Goal: Information Seeking & Learning: Learn about a topic

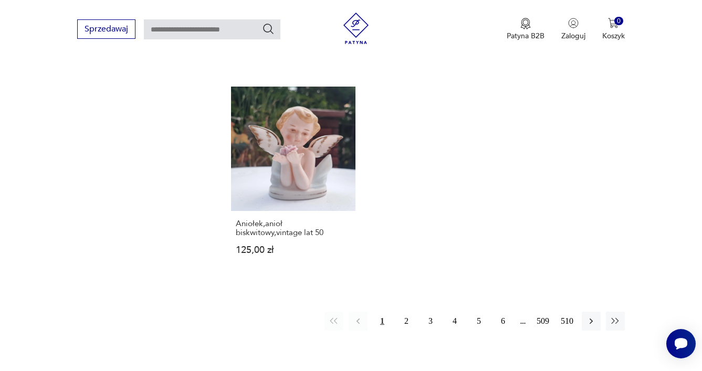
scroll to position [1596, 0]
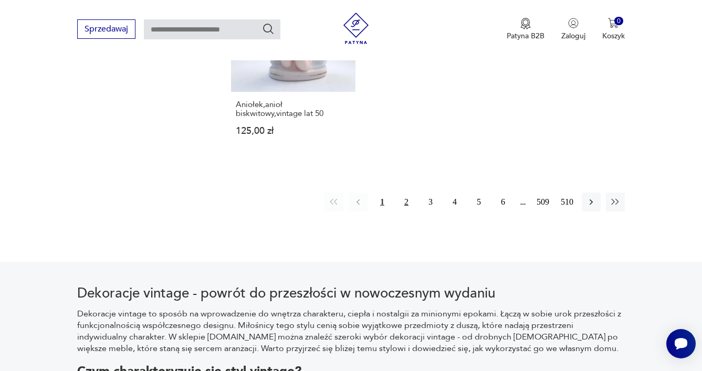
click at [403, 193] on button "2" at bounding box center [406, 202] width 19 height 19
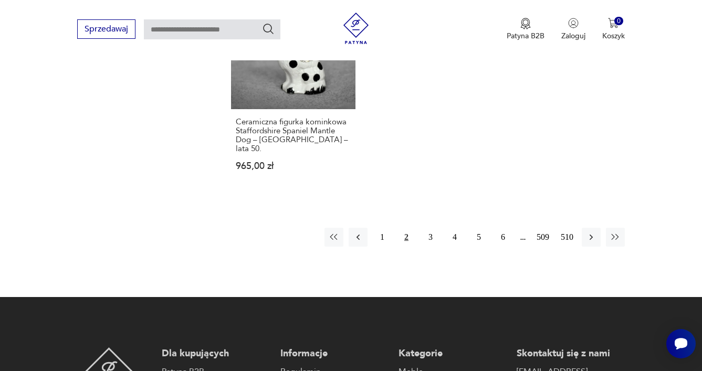
scroll to position [1552, 0]
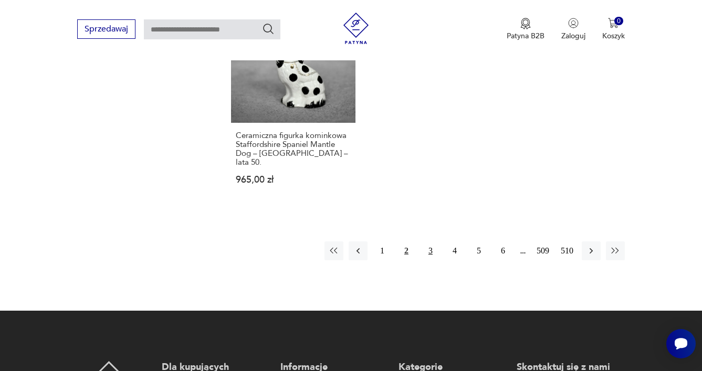
click at [428, 241] on button "3" at bounding box center [430, 250] width 19 height 19
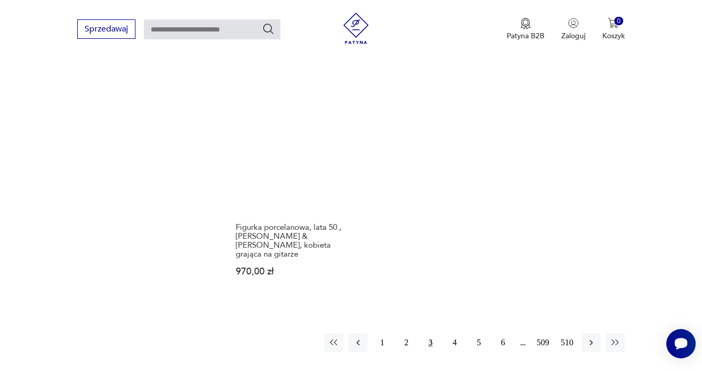
scroll to position [1608, 0]
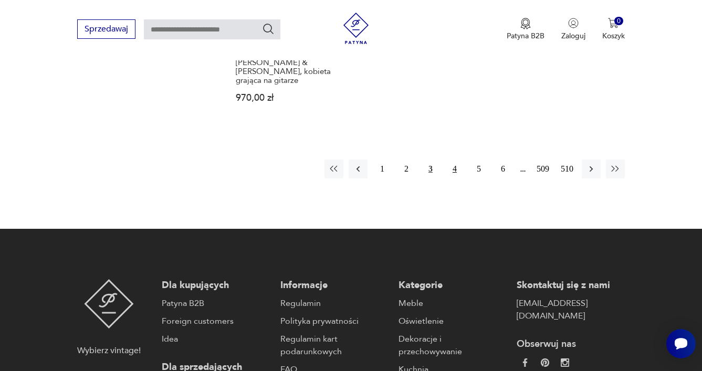
click at [455, 163] on button "4" at bounding box center [454, 169] width 19 height 19
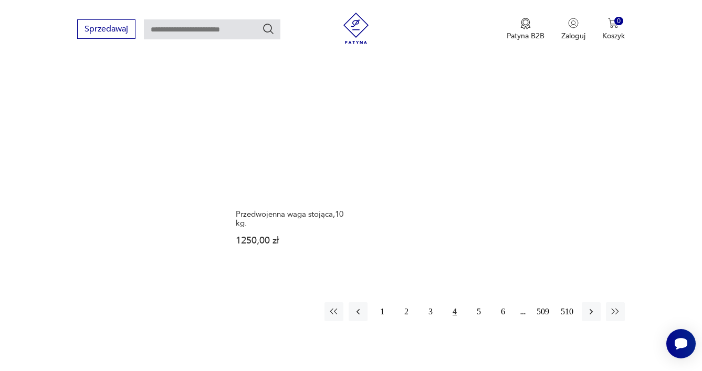
scroll to position [1547, 0]
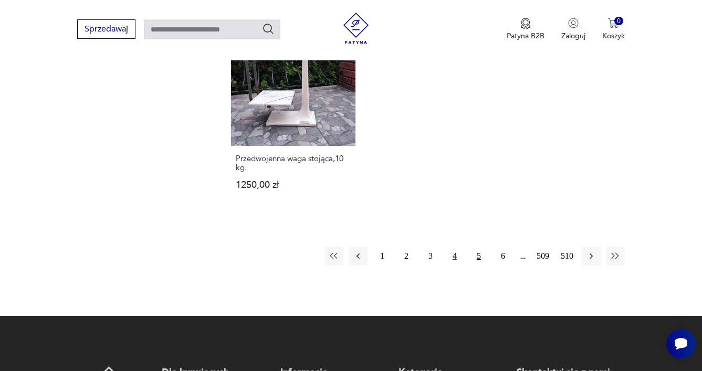
click at [477, 247] on button "5" at bounding box center [478, 256] width 19 height 19
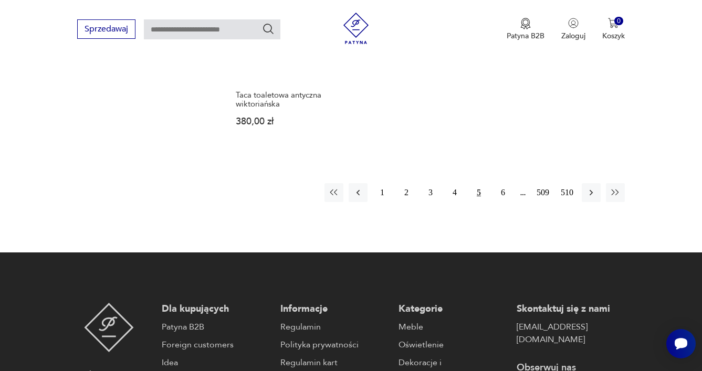
scroll to position [1602, 0]
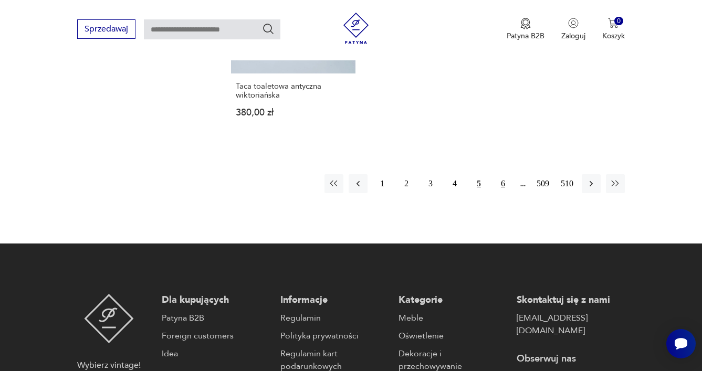
click at [497, 178] on button "6" at bounding box center [502, 183] width 19 height 19
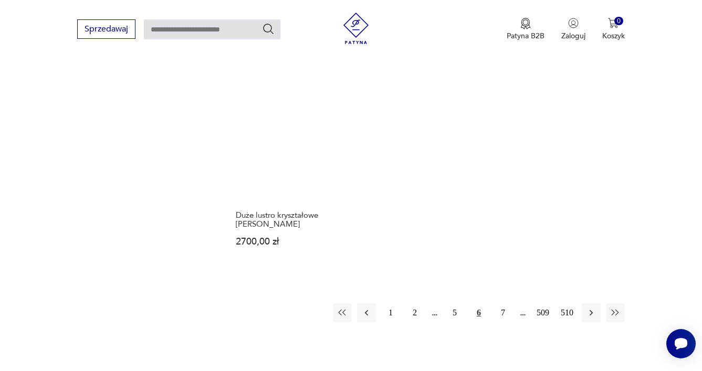
scroll to position [1479, 0]
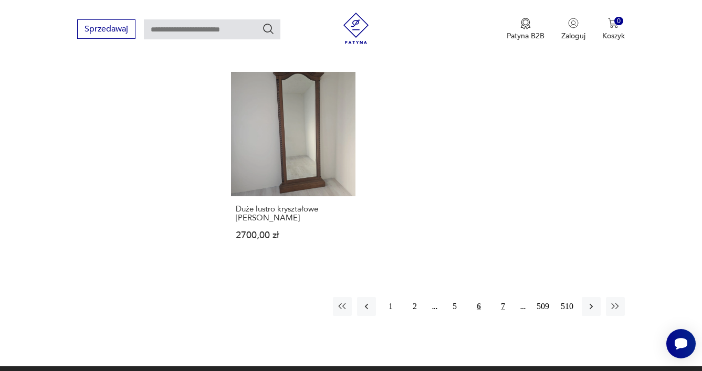
click at [499, 297] on button "7" at bounding box center [502, 306] width 19 height 19
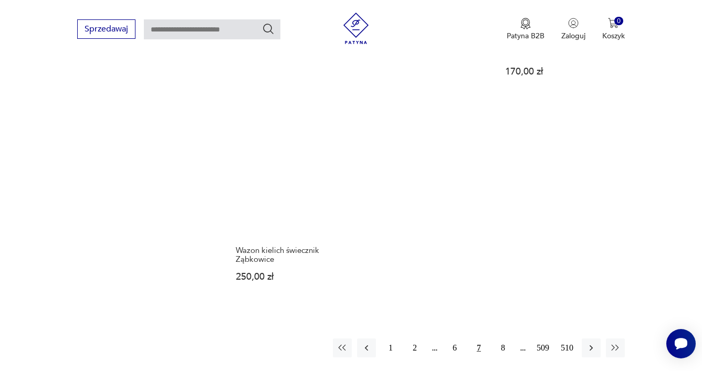
scroll to position [1508, 0]
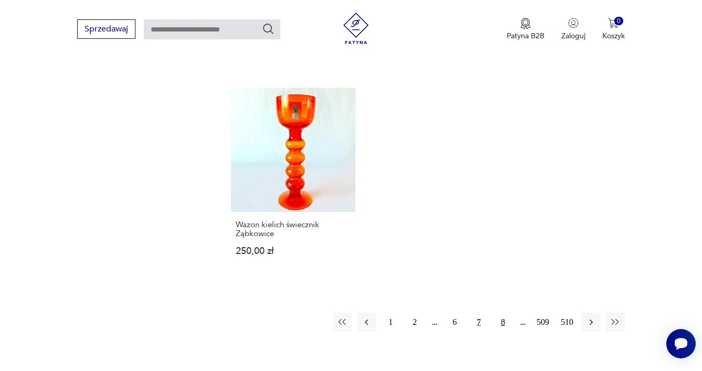
click at [506, 313] on button "8" at bounding box center [502, 322] width 19 height 19
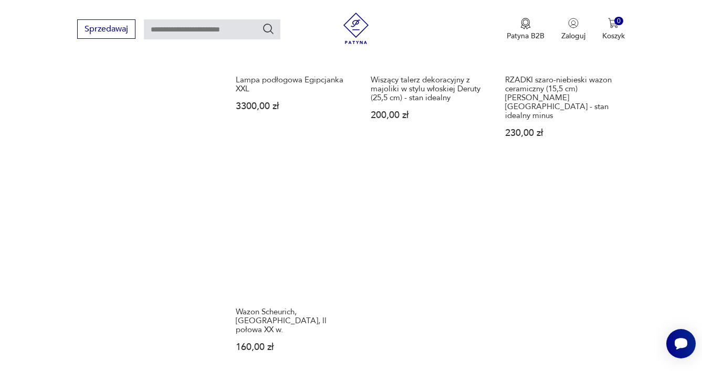
scroll to position [1528, 0]
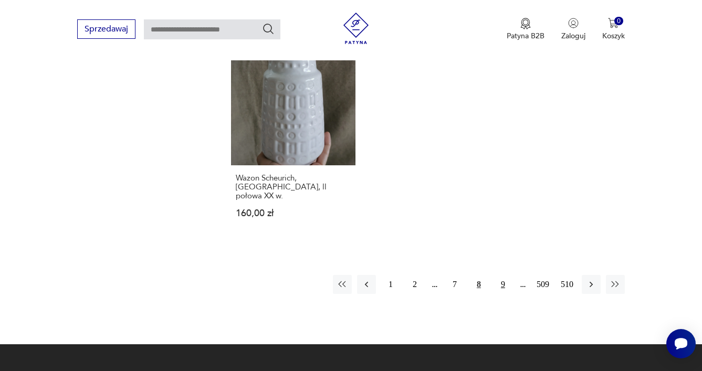
click at [497, 275] on button "9" at bounding box center [502, 284] width 19 height 19
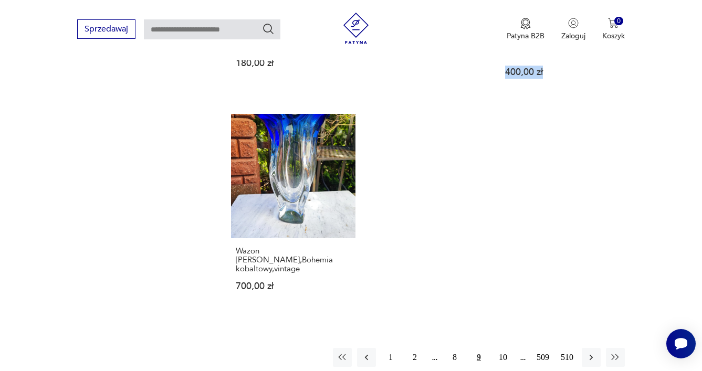
scroll to position [1448, 0]
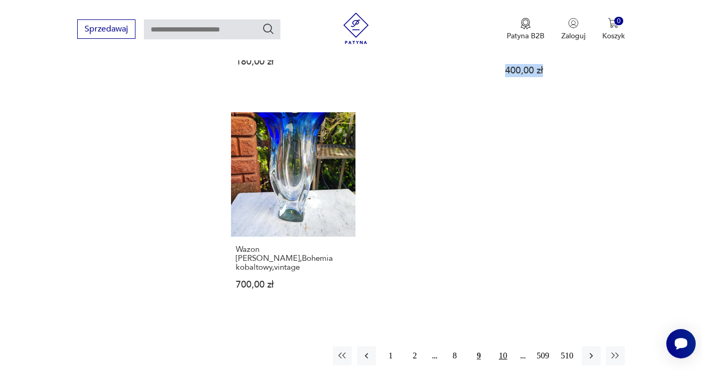
click at [507, 346] on button "10" at bounding box center [502, 355] width 19 height 19
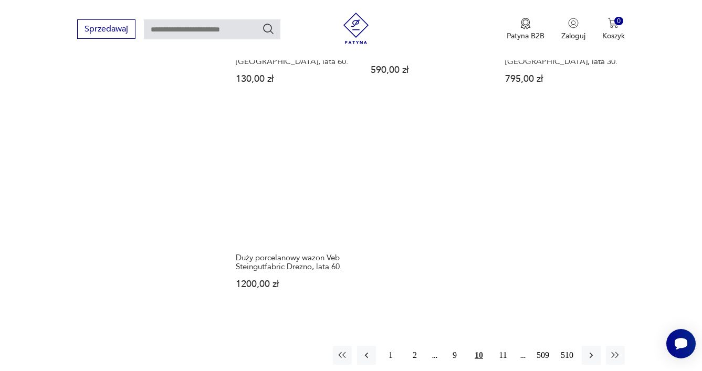
scroll to position [1622, 0]
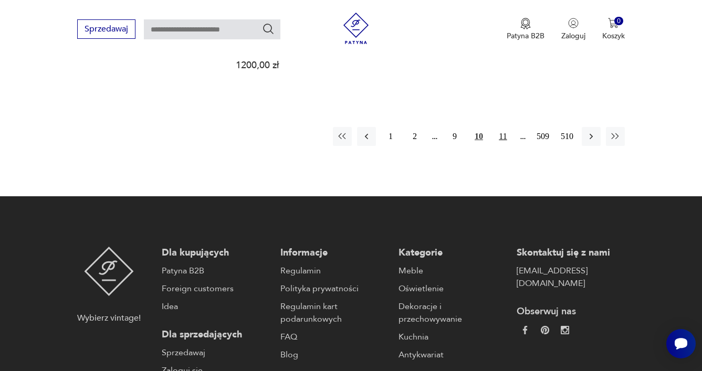
click at [506, 127] on button "11" at bounding box center [502, 136] width 19 height 19
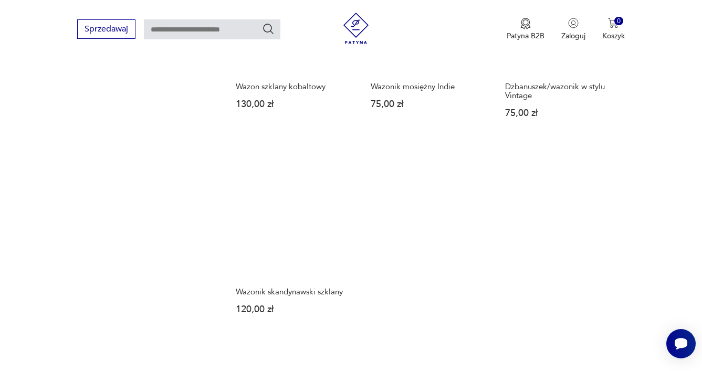
scroll to position [1425, 0]
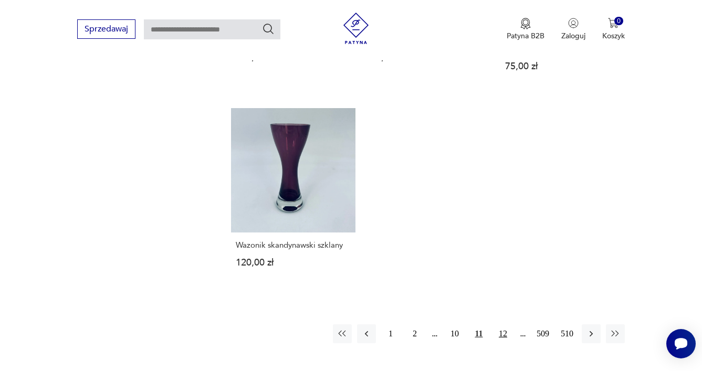
click at [499, 324] on button "12" at bounding box center [502, 333] width 19 height 19
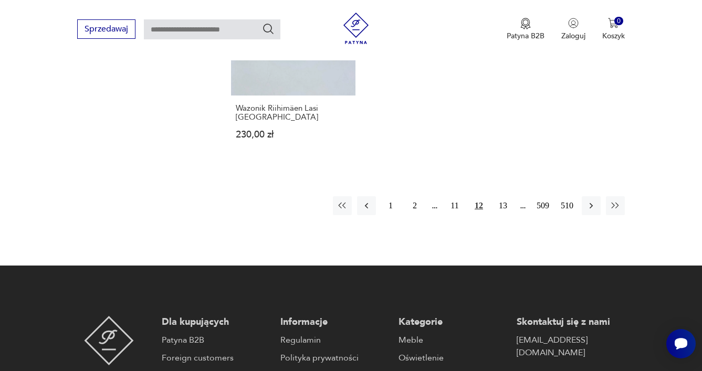
scroll to position [1562, 0]
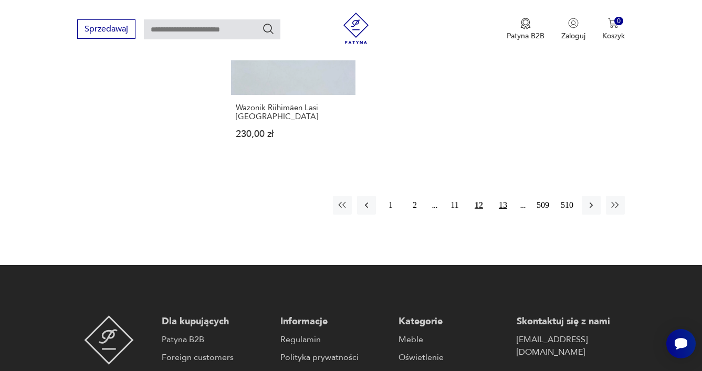
click at [500, 196] on button "13" at bounding box center [502, 205] width 19 height 19
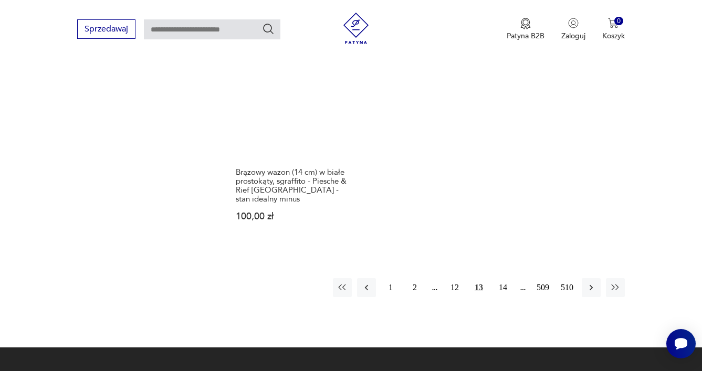
scroll to position [1555, 0]
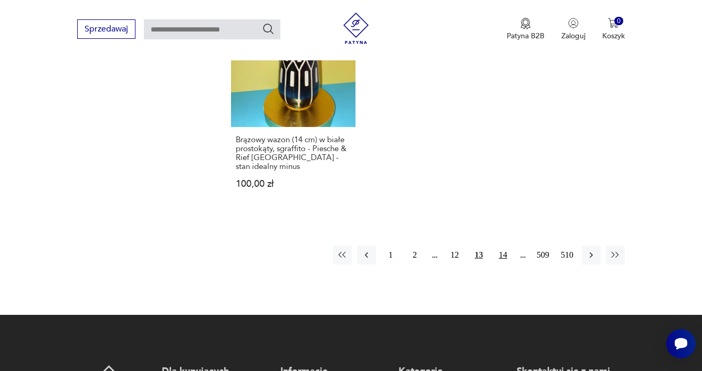
click at [503, 246] on button "14" at bounding box center [502, 255] width 19 height 19
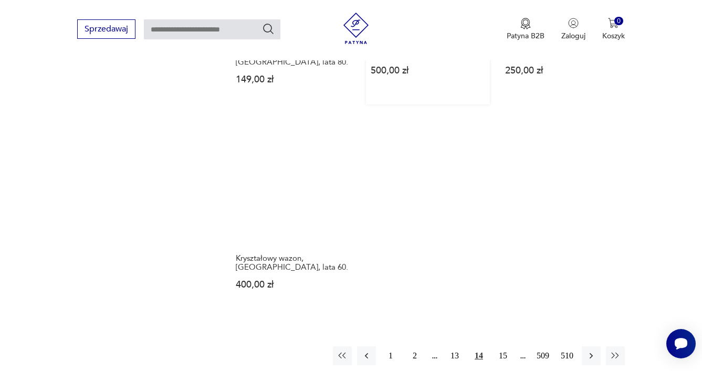
scroll to position [1465, 0]
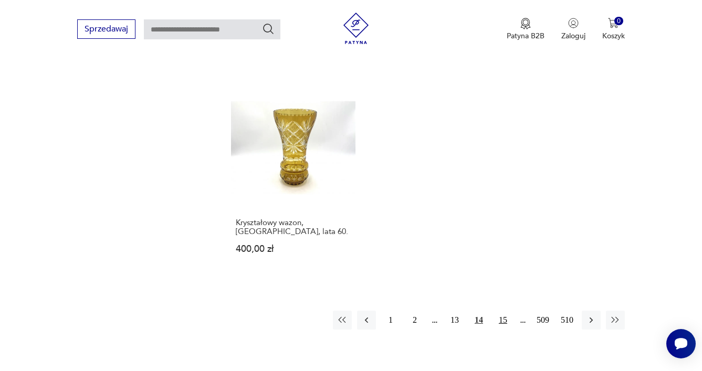
click at [494, 311] on button "15" at bounding box center [502, 320] width 19 height 19
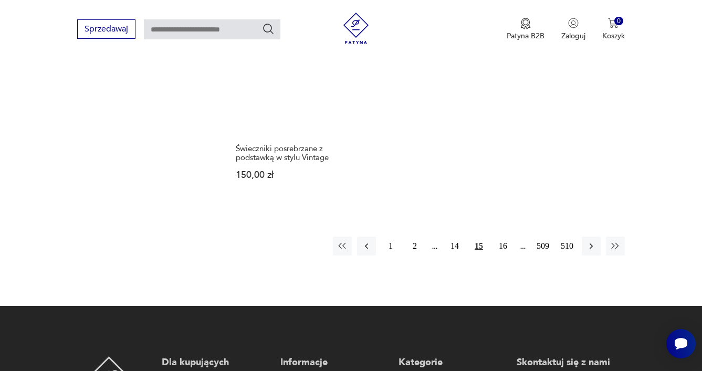
scroll to position [1523, 0]
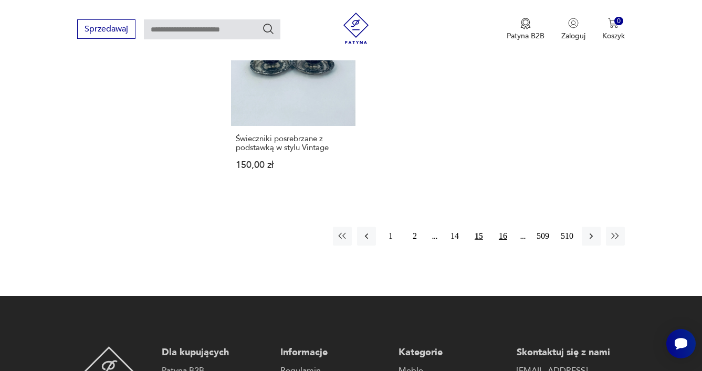
click at [502, 227] on button "16" at bounding box center [502, 236] width 19 height 19
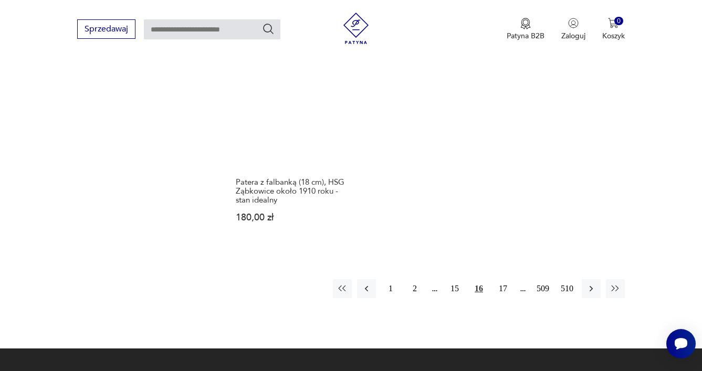
scroll to position [1483, 0]
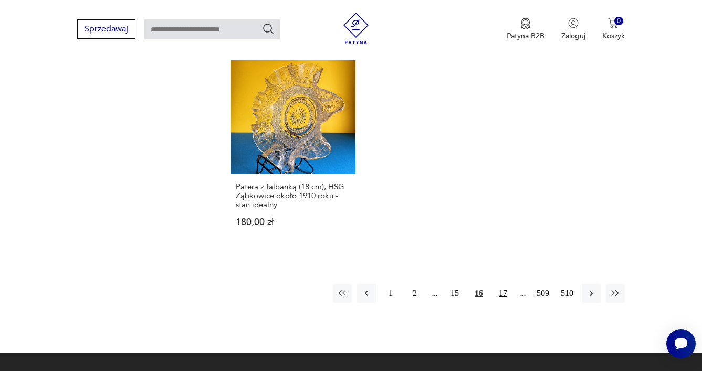
click at [500, 284] on button "17" at bounding box center [502, 293] width 19 height 19
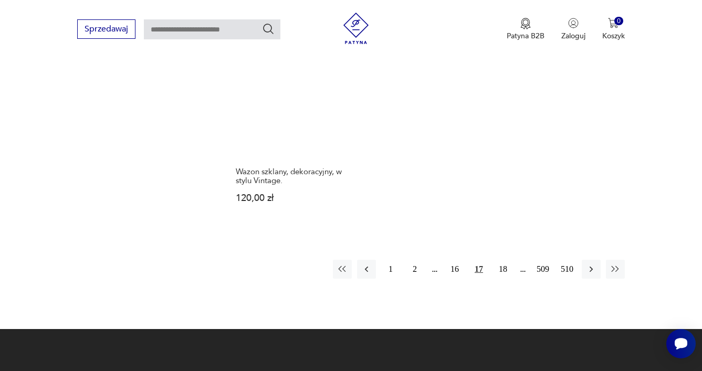
scroll to position [1504, 0]
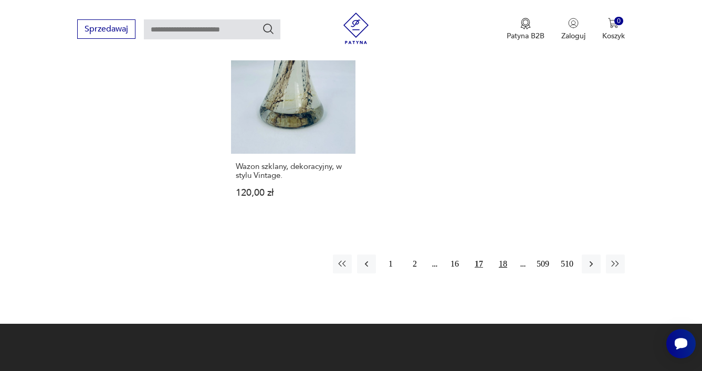
click at [508, 257] on button "18" at bounding box center [502, 264] width 19 height 19
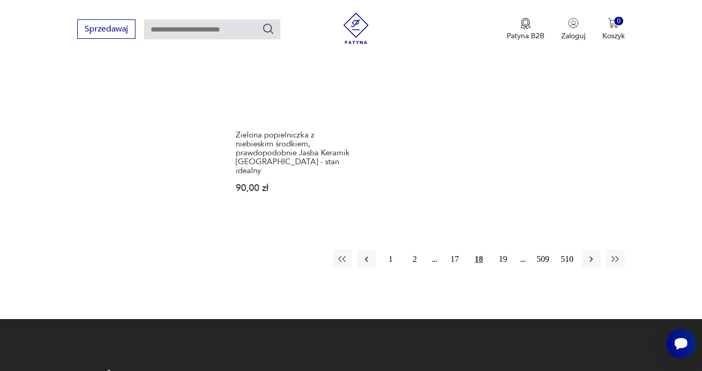
scroll to position [1622, 0]
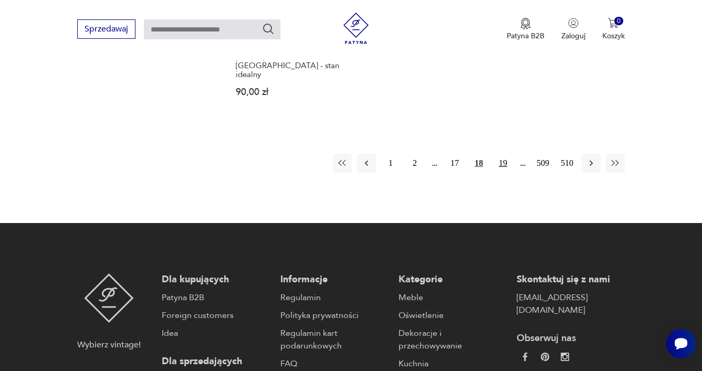
click at [498, 154] on button "19" at bounding box center [502, 163] width 19 height 19
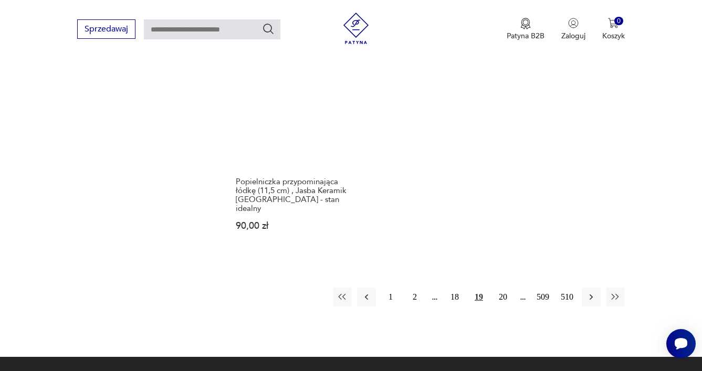
scroll to position [1547, 0]
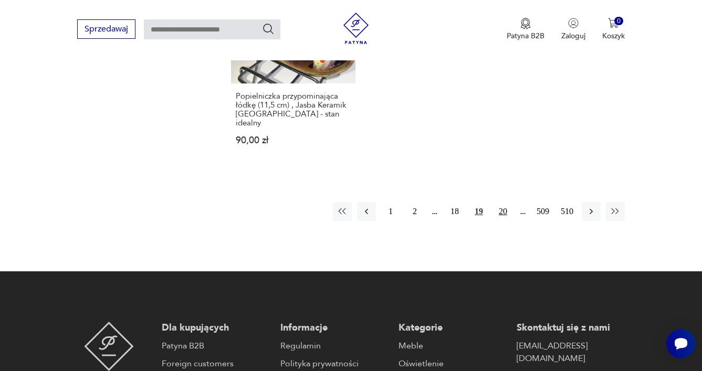
click at [502, 202] on button "20" at bounding box center [502, 211] width 19 height 19
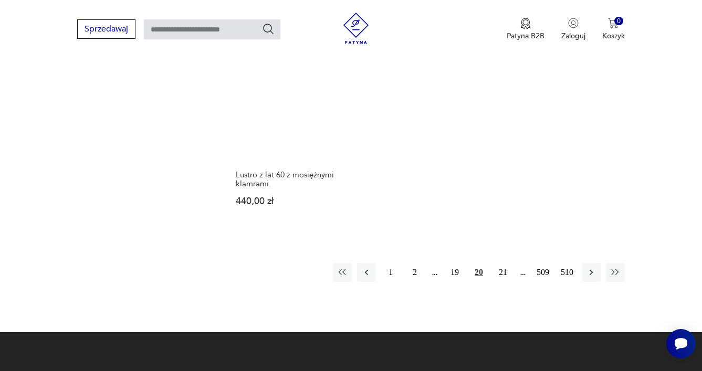
scroll to position [1605, 0]
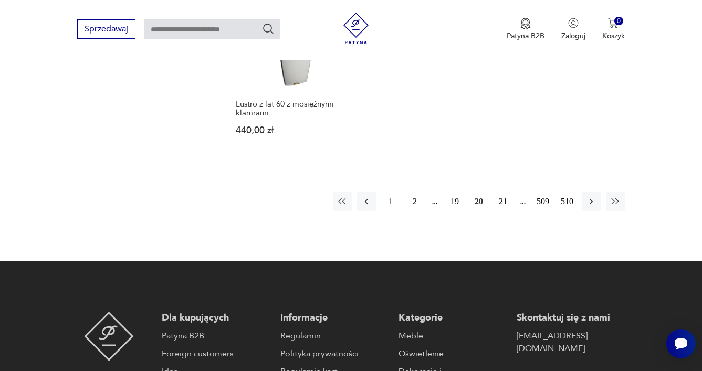
click at [501, 192] on button "21" at bounding box center [502, 201] width 19 height 19
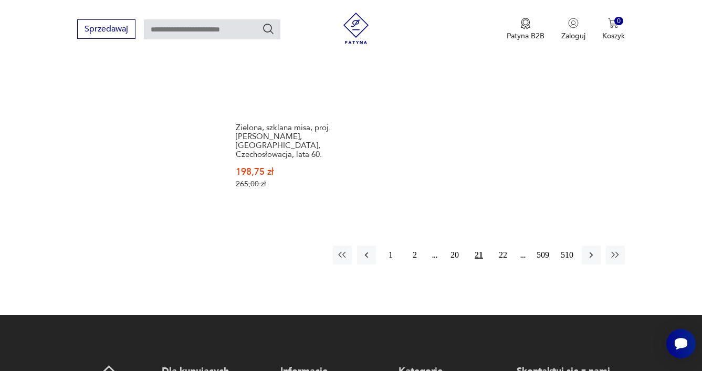
scroll to position [1626, 0]
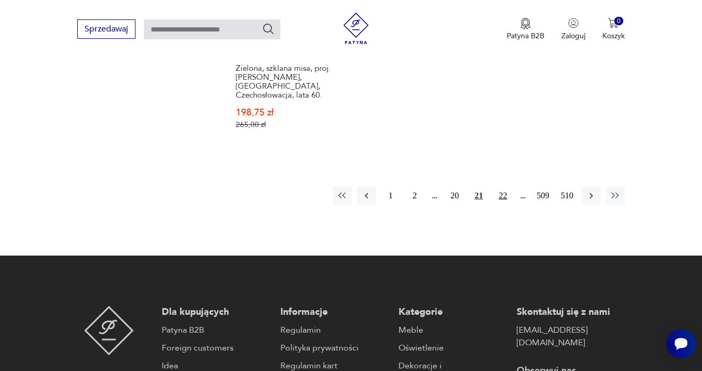
click at [504, 186] on button "22" at bounding box center [502, 195] width 19 height 19
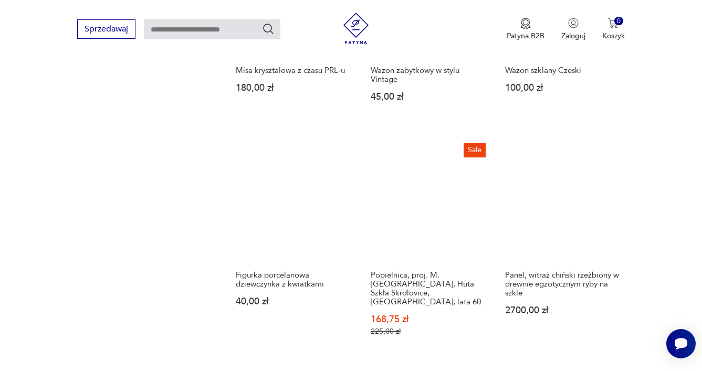
scroll to position [1189, 0]
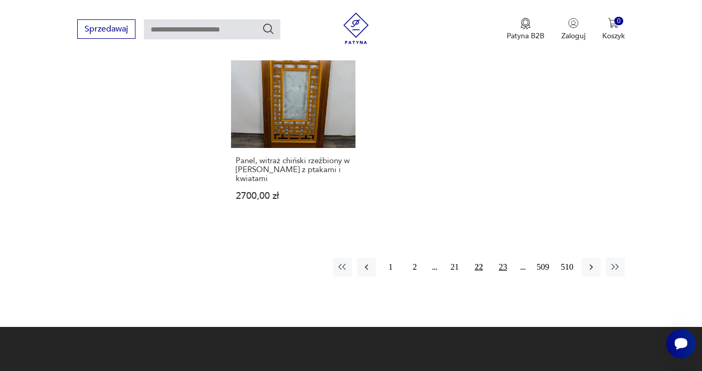
click at [495, 258] on button "23" at bounding box center [502, 267] width 19 height 19
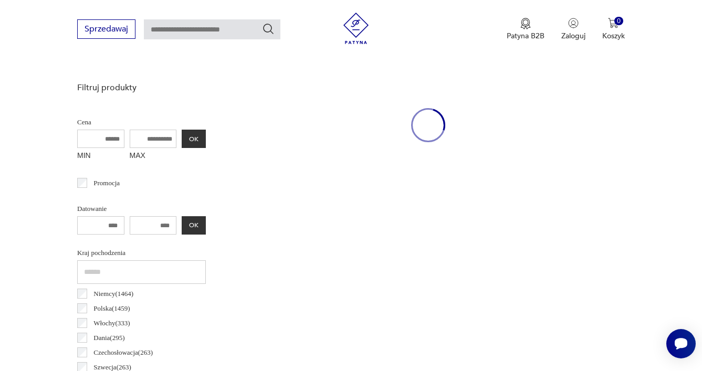
scroll to position [279, 0]
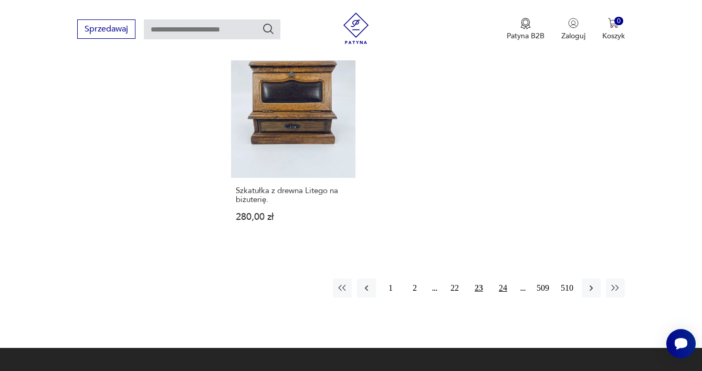
click at [501, 279] on button "24" at bounding box center [502, 288] width 19 height 19
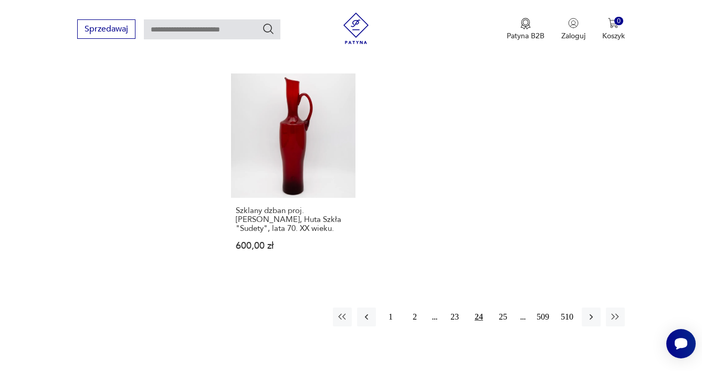
scroll to position [1502, 0]
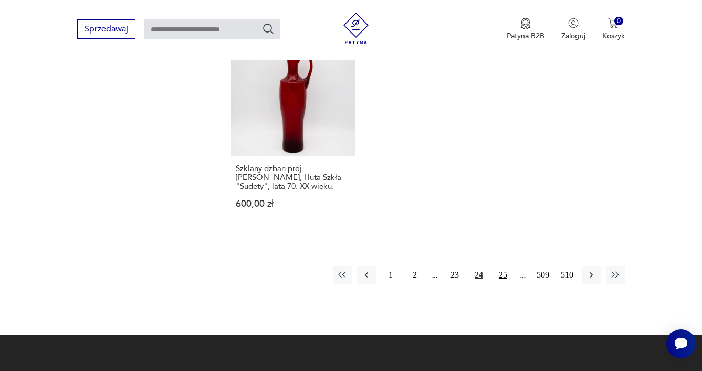
click at [504, 266] on button "25" at bounding box center [502, 275] width 19 height 19
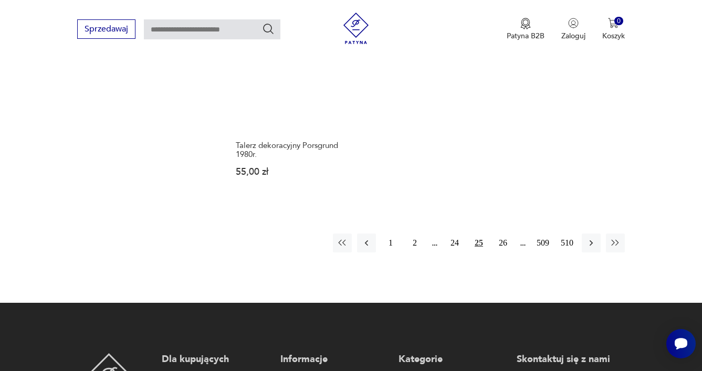
scroll to position [1551, 0]
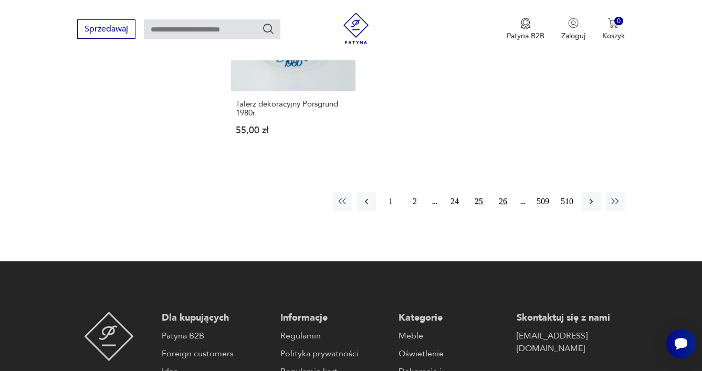
click at [503, 192] on button "26" at bounding box center [502, 201] width 19 height 19
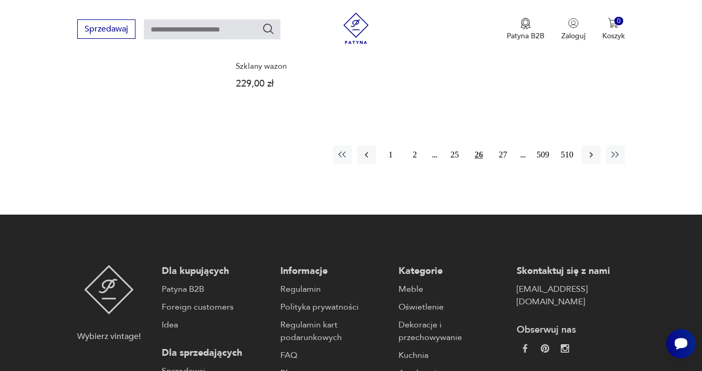
scroll to position [1603, 0]
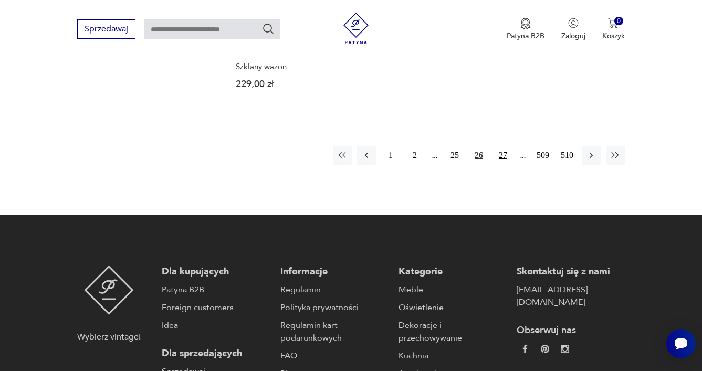
click at [495, 146] on button "27" at bounding box center [502, 155] width 19 height 19
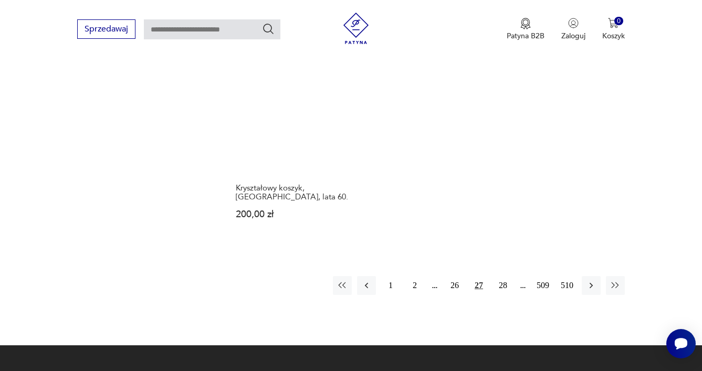
scroll to position [1494, 0]
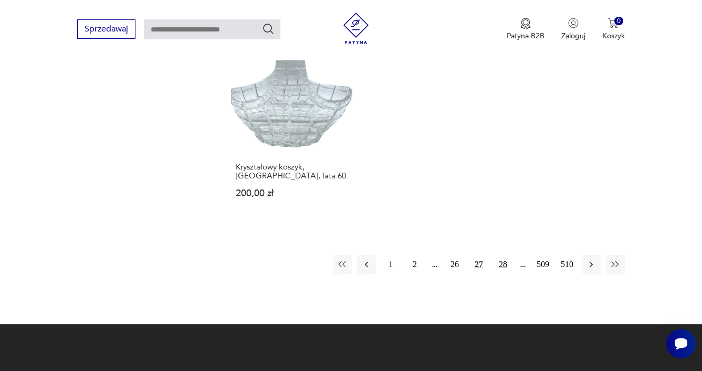
click at [502, 267] on button "28" at bounding box center [502, 264] width 19 height 19
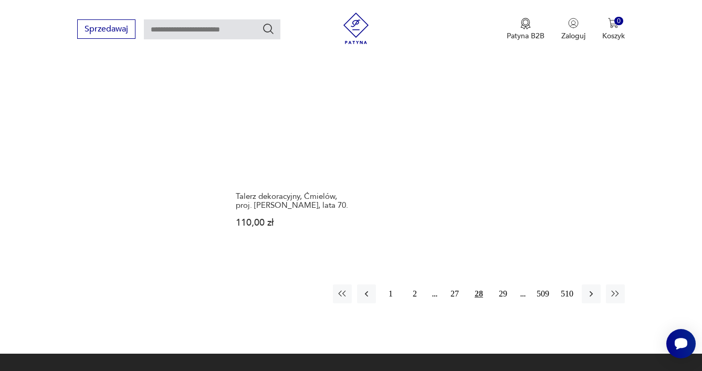
scroll to position [1535, 0]
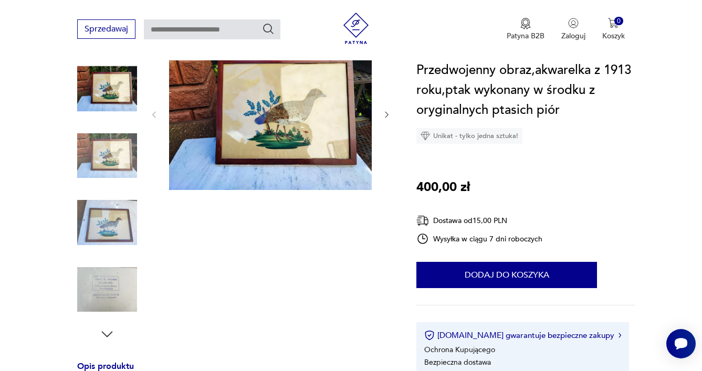
scroll to position [149, 0]
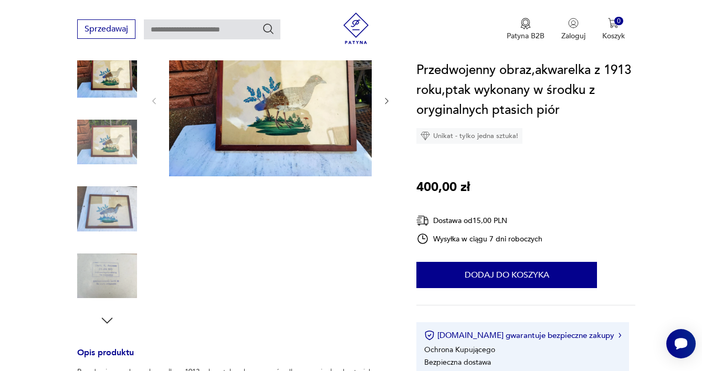
click at [113, 210] on img at bounding box center [107, 209] width 60 height 60
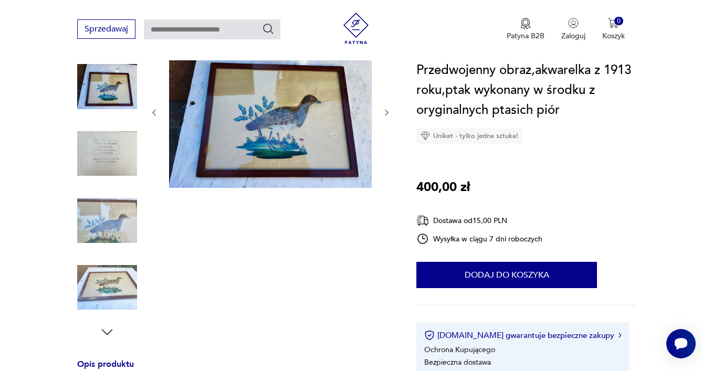
scroll to position [138, 0]
click at [106, 250] on div at bounding box center [107, 221] width 60 height 62
click at [107, 226] on img at bounding box center [107, 220] width 60 height 60
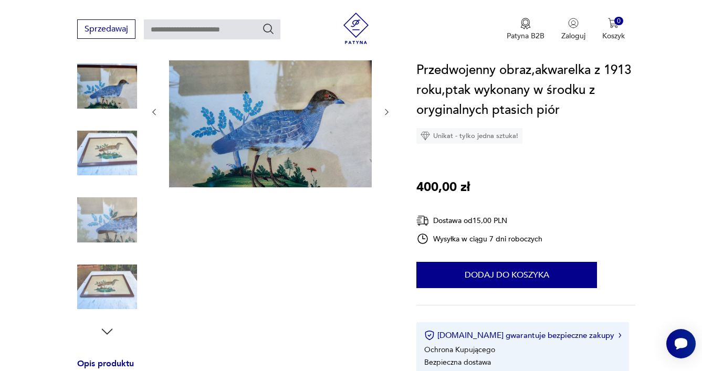
click at [108, 220] on img at bounding box center [107, 220] width 60 height 60
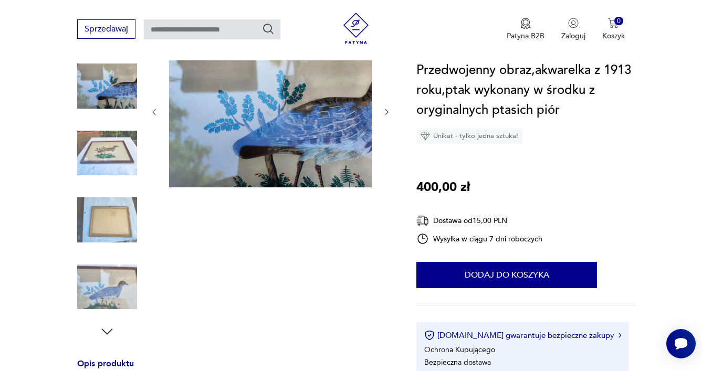
click at [107, 230] on img at bounding box center [107, 220] width 60 height 60
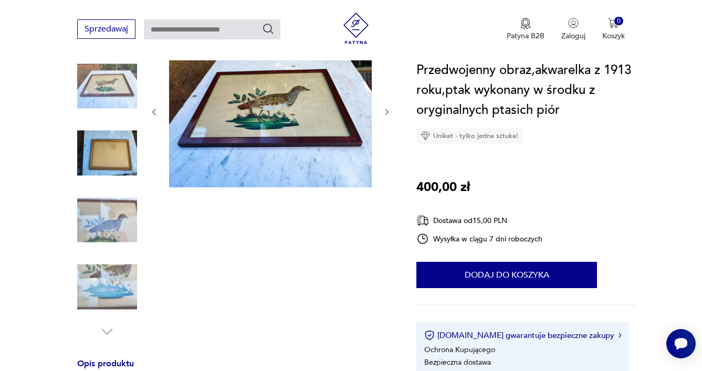
click at [96, 274] on img at bounding box center [107, 287] width 60 height 60
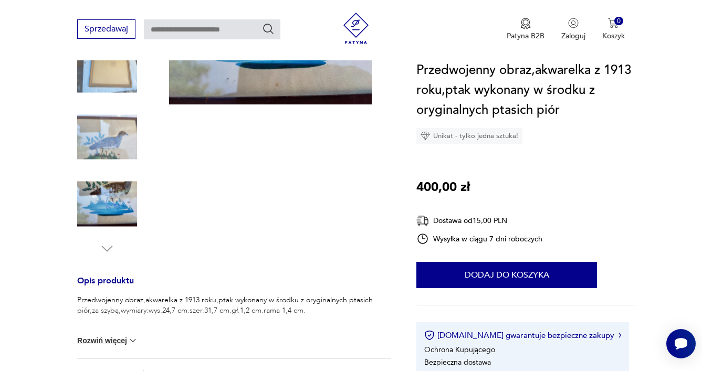
scroll to position [252, 0]
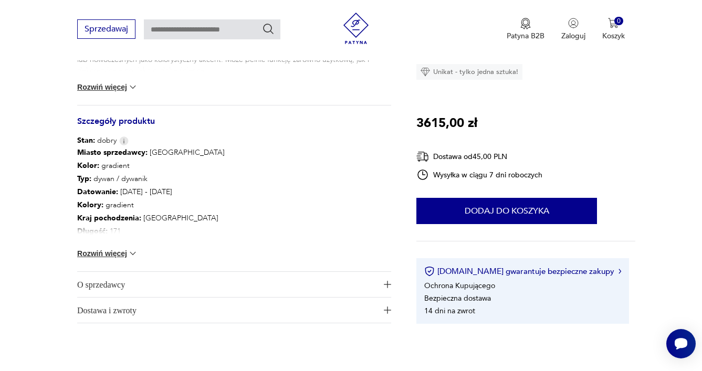
scroll to position [531, 0]
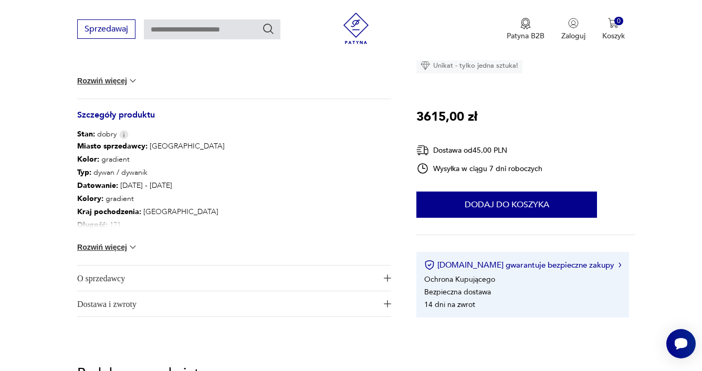
click at [112, 245] on button "Rozwiń więcej" at bounding box center [107, 247] width 61 height 10
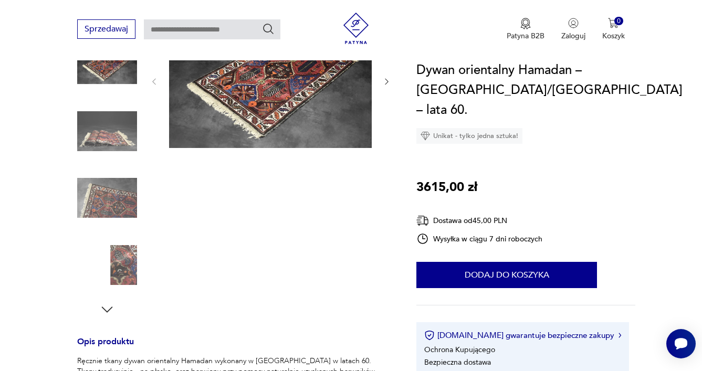
scroll to position [138, 0]
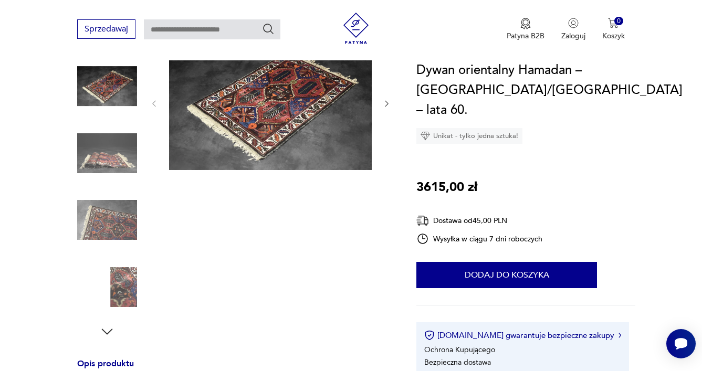
click at [289, 90] on img at bounding box center [270, 102] width 203 height 135
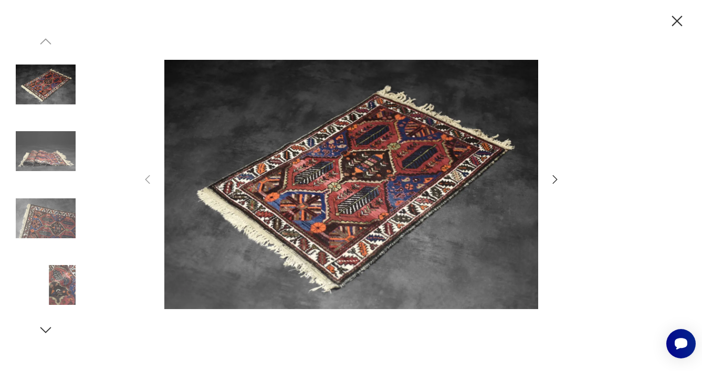
click at [554, 178] on icon "button" at bounding box center [554, 179] width 13 height 13
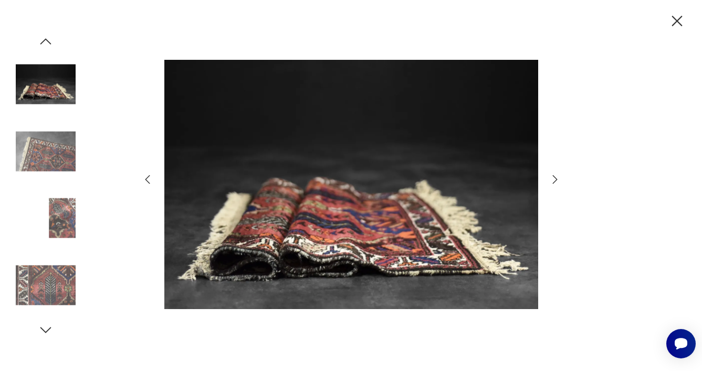
click at [554, 178] on icon "button" at bounding box center [554, 179] width 13 height 13
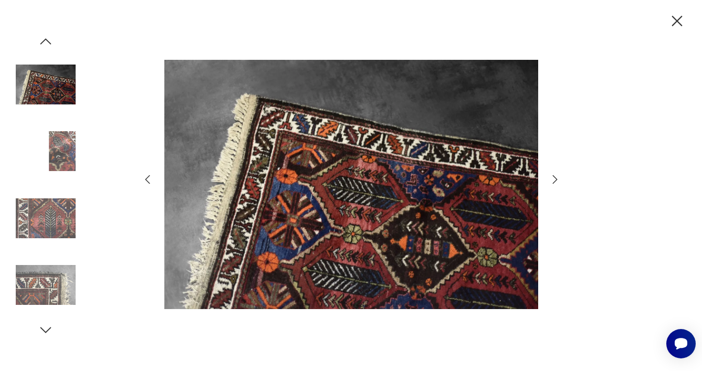
click at [554, 178] on icon "button" at bounding box center [554, 179] width 13 height 13
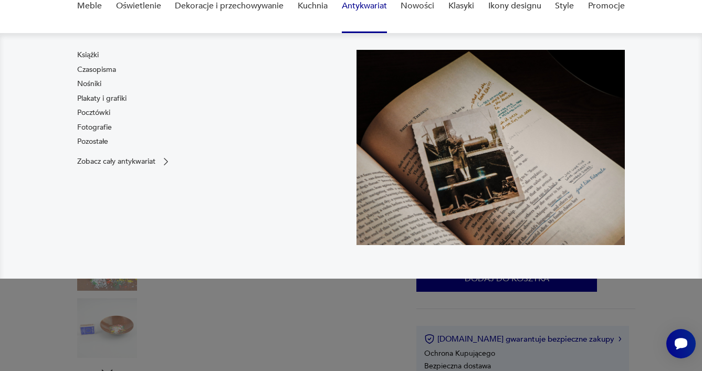
scroll to position [132, 0]
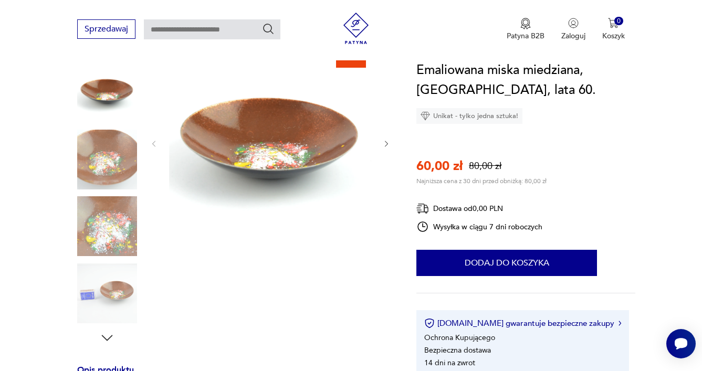
click at [111, 224] on img at bounding box center [107, 226] width 60 height 60
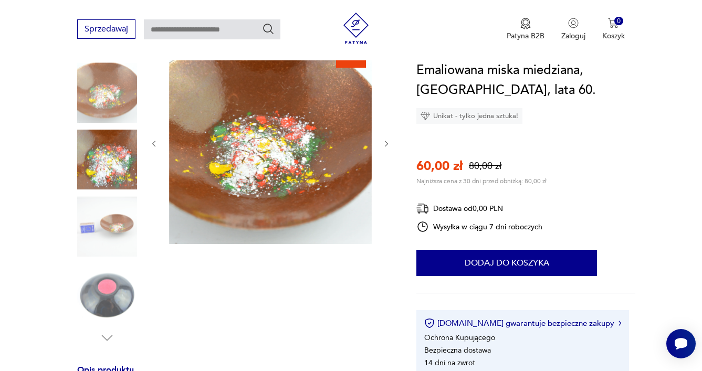
click at [111, 224] on img at bounding box center [107, 226] width 60 height 60
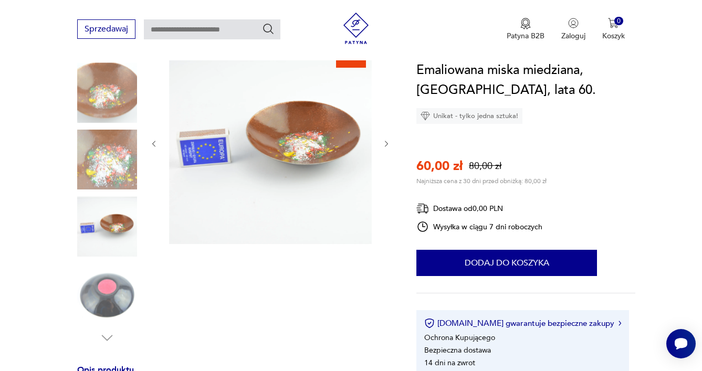
click at [104, 257] on div at bounding box center [107, 227] width 60 height 62
click at [105, 234] on img at bounding box center [107, 226] width 60 height 60
click at [123, 99] on img at bounding box center [107, 92] width 60 height 60
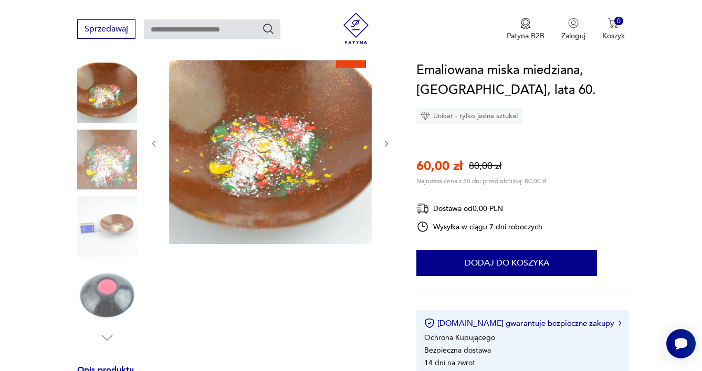
click at [249, 155] on img at bounding box center [270, 142] width 203 height 203
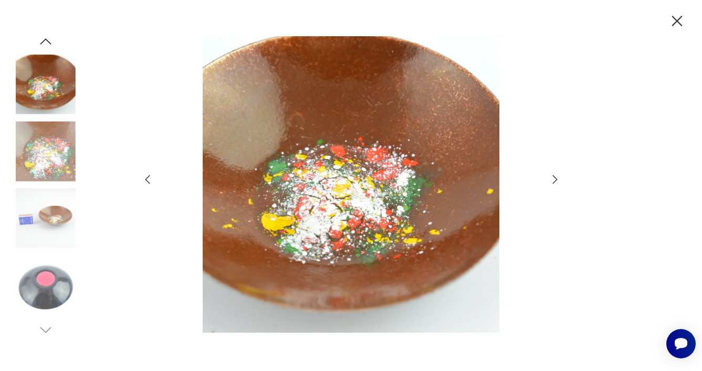
click at [550, 175] on icon "button" at bounding box center [554, 179] width 13 height 13
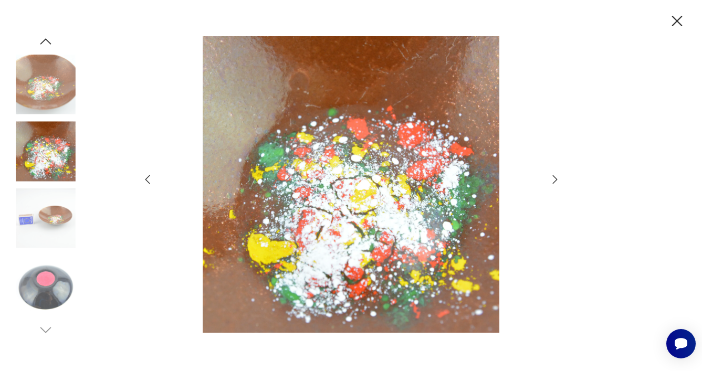
click at [550, 175] on icon "button" at bounding box center [554, 179] width 13 height 13
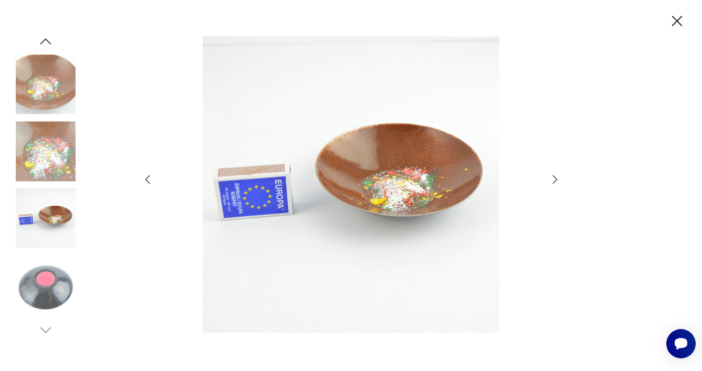
click at [550, 175] on icon "button" at bounding box center [554, 179] width 13 height 13
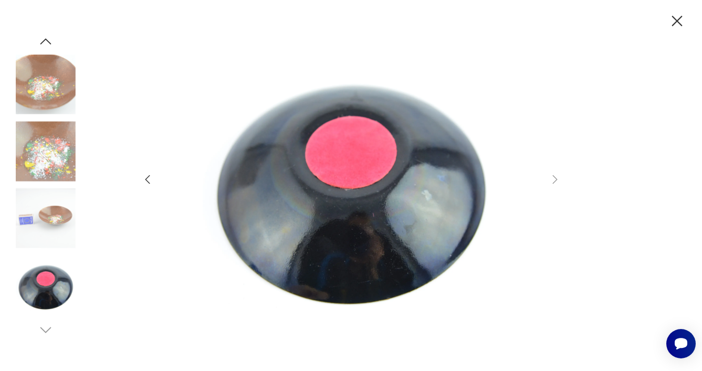
click at [672, 24] on icon "button" at bounding box center [677, 21] width 18 height 18
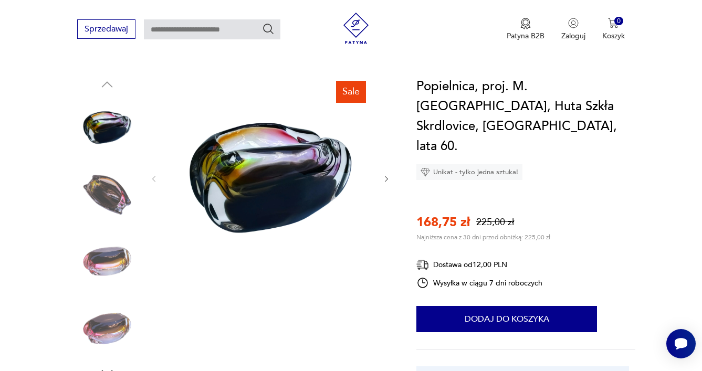
scroll to position [113, 0]
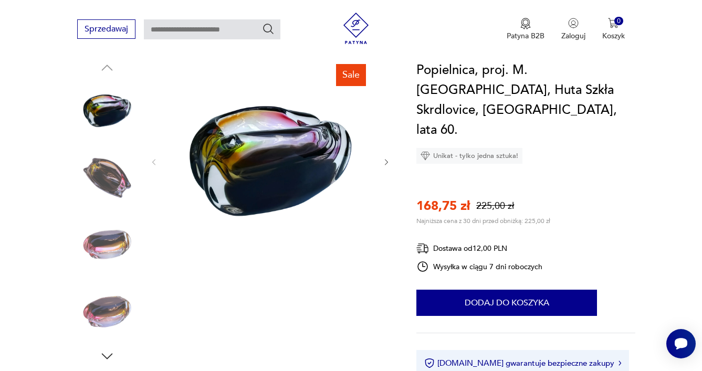
click at [89, 170] on img at bounding box center [107, 178] width 60 height 60
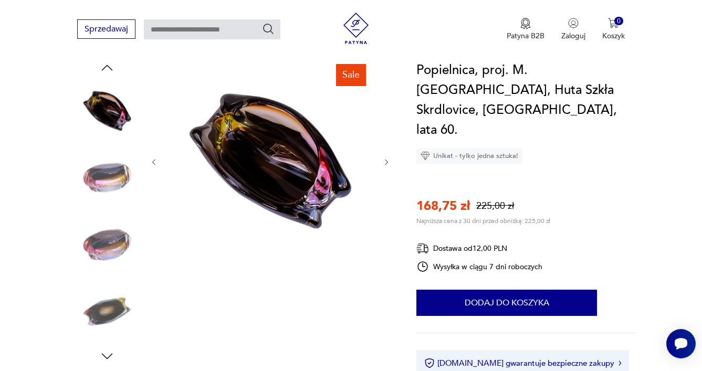
click at [93, 195] on img at bounding box center [107, 178] width 60 height 60
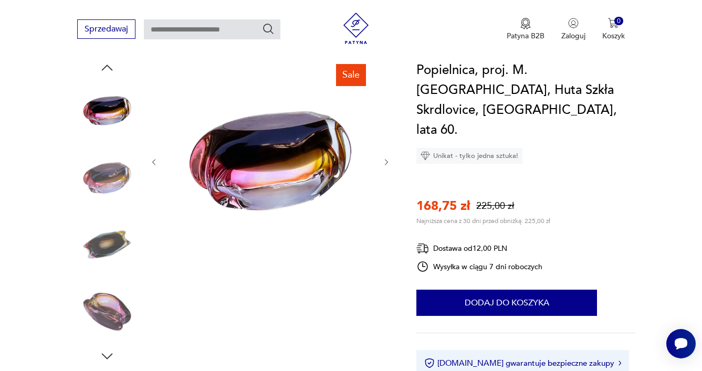
click at [98, 208] on div at bounding box center [107, 179] width 60 height 62
click at [104, 175] on img at bounding box center [107, 178] width 60 height 60
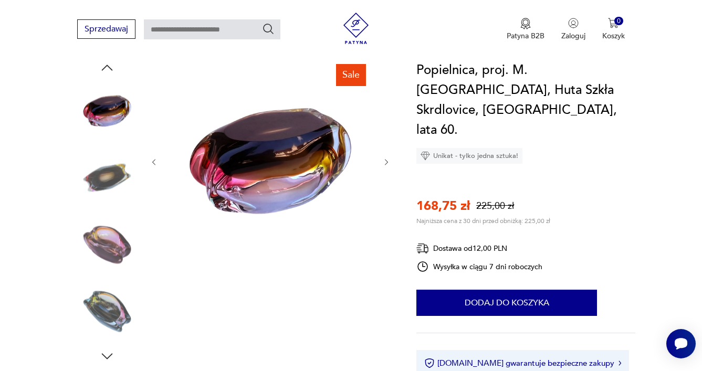
click at [105, 180] on img at bounding box center [107, 178] width 60 height 60
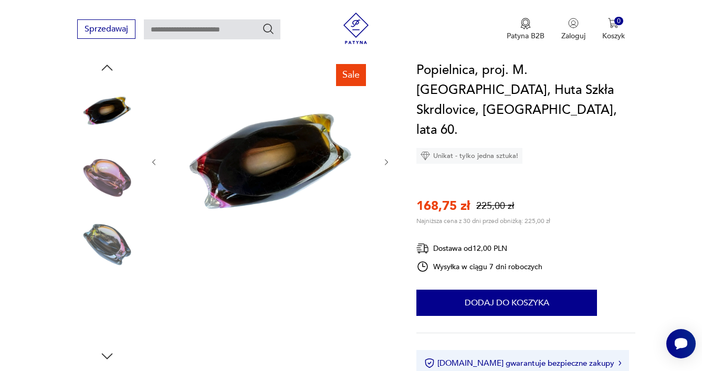
click at [106, 187] on img at bounding box center [107, 178] width 60 height 60
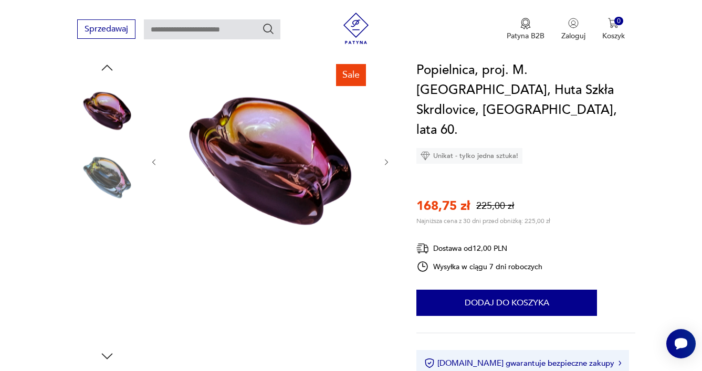
click at [106, 194] on img at bounding box center [107, 178] width 60 height 60
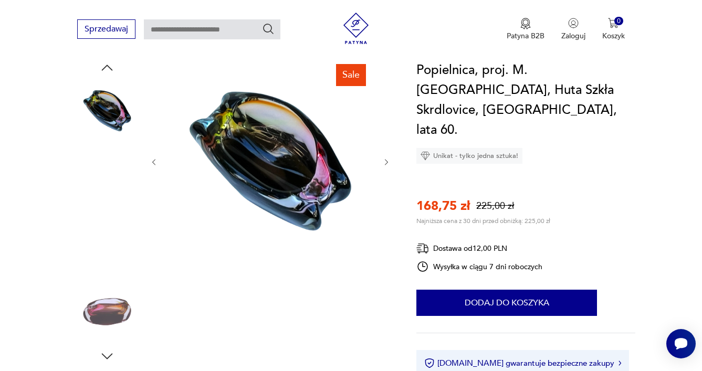
click at [107, 205] on img at bounding box center [107, 178] width 60 height 60
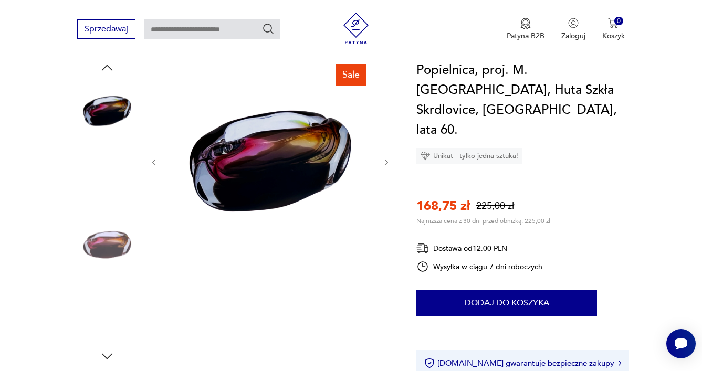
click at [107, 217] on img at bounding box center [107, 245] width 60 height 60
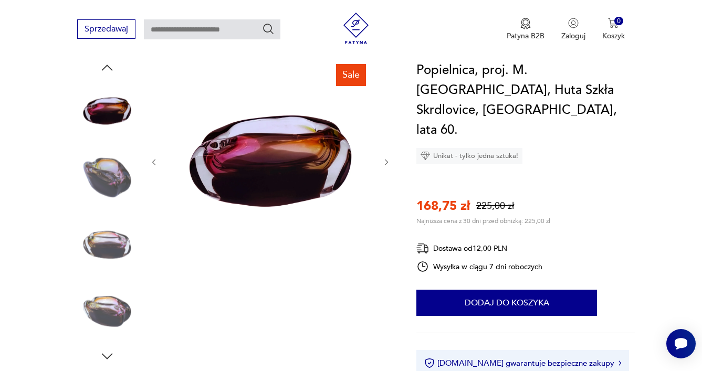
click at [103, 181] on img at bounding box center [107, 178] width 60 height 60
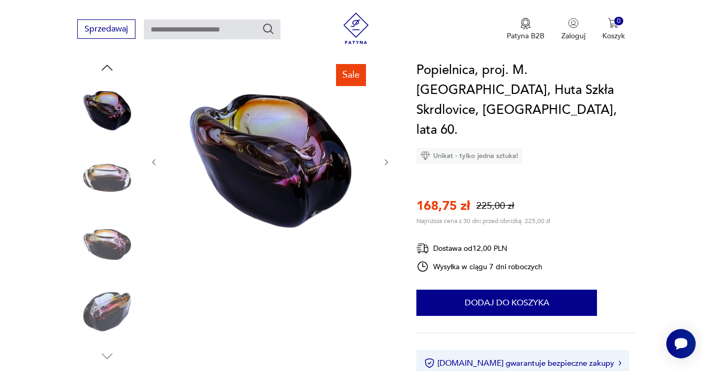
click at [104, 232] on img at bounding box center [107, 245] width 60 height 60
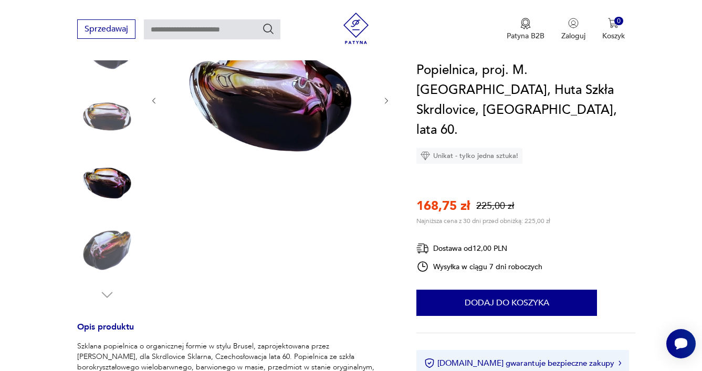
click at [104, 233] on img at bounding box center [107, 250] width 60 height 60
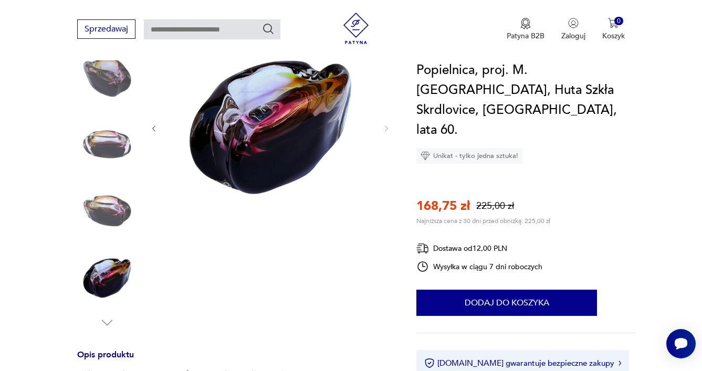
scroll to position [28, 0]
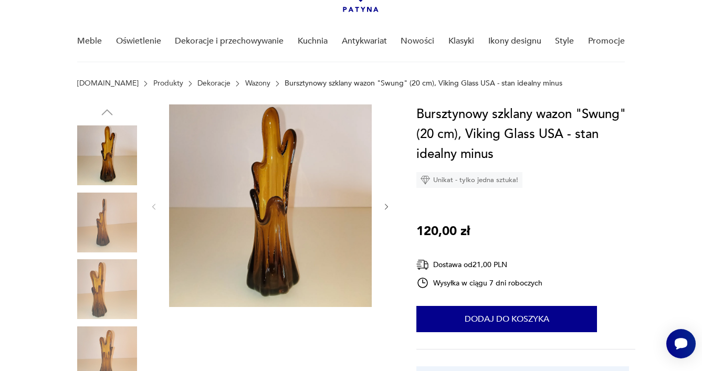
scroll to position [109, 0]
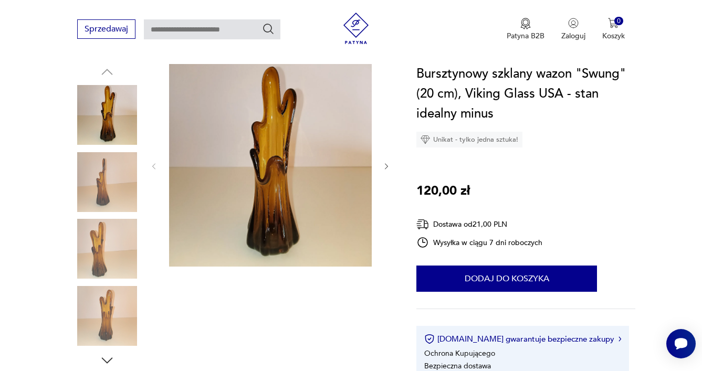
click at [102, 178] on img at bounding box center [107, 182] width 60 height 60
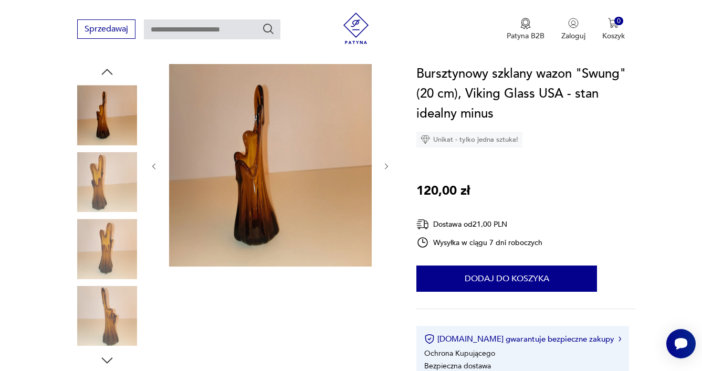
click at [102, 183] on img at bounding box center [107, 182] width 60 height 60
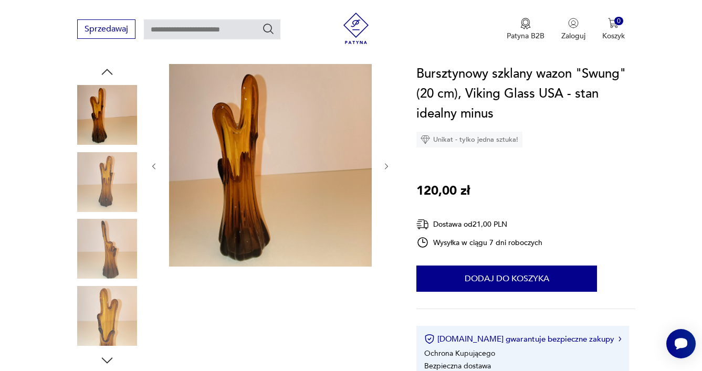
click at [102, 185] on img at bounding box center [107, 182] width 60 height 60
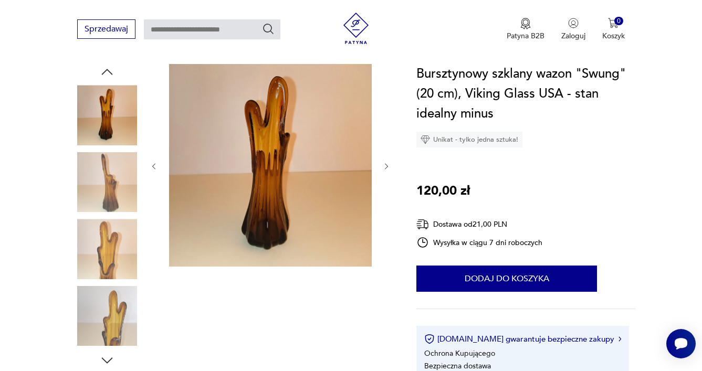
click at [102, 185] on img at bounding box center [107, 182] width 60 height 60
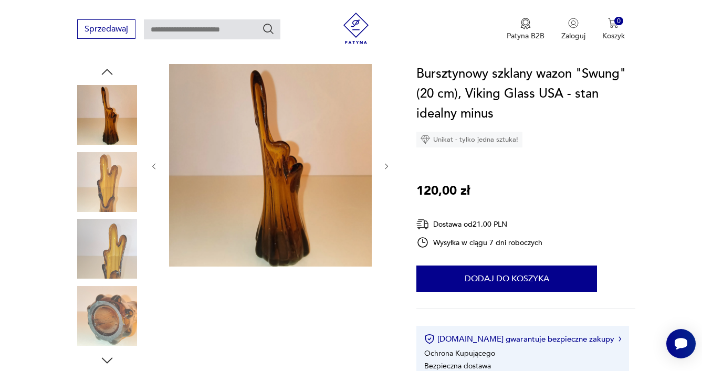
click at [102, 196] on img at bounding box center [107, 182] width 60 height 60
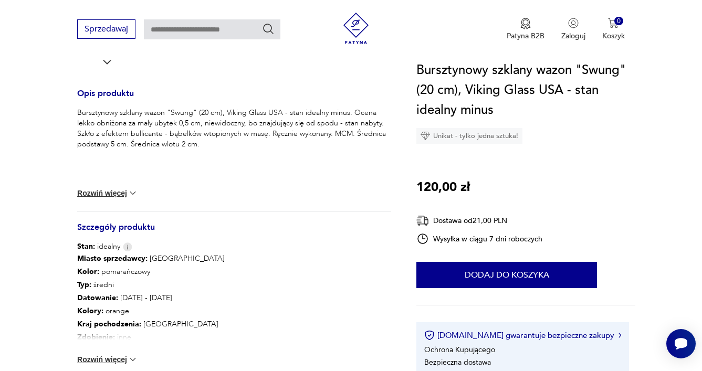
scroll to position [404, 0]
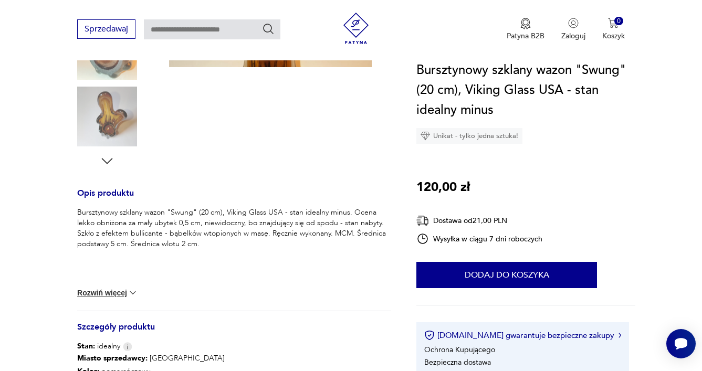
click at [128, 128] on img at bounding box center [107, 117] width 60 height 60
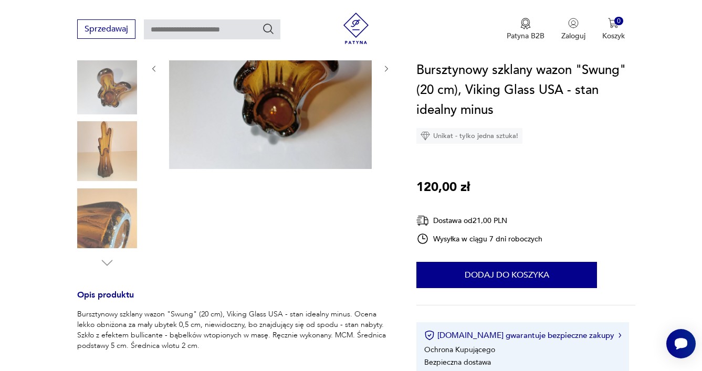
scroll to position [197, 0]
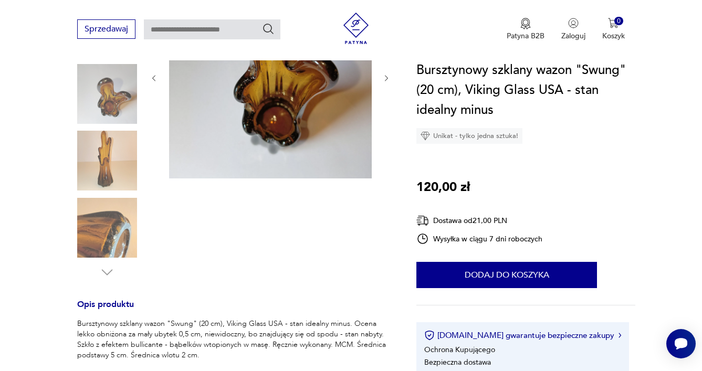
click at [114, 199] on img at bounding box center [107, 228] width 60 height 60
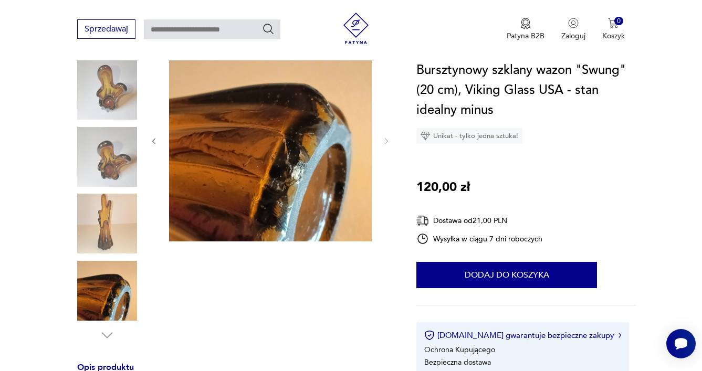
scroll to position [133, 0]
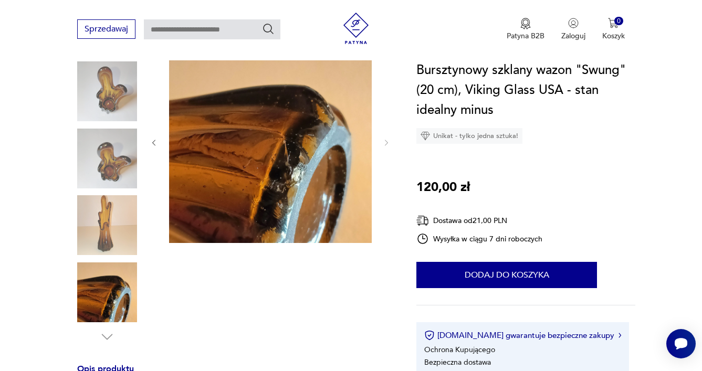
click at [112, 177] on img at bounding box center [107, 159] width 60 height 60
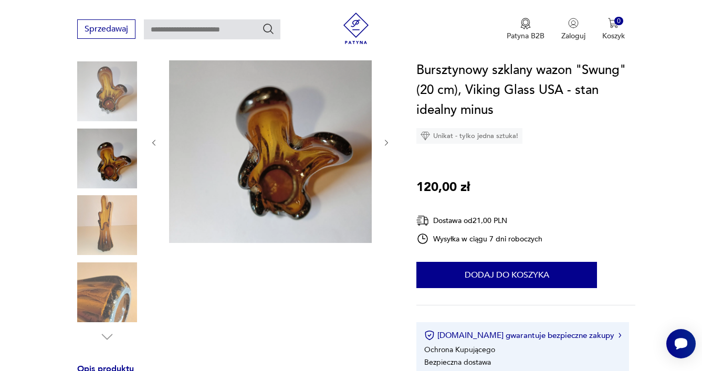
click at [105, 210] on img at bounding box center [107, 225] width 60 height 60
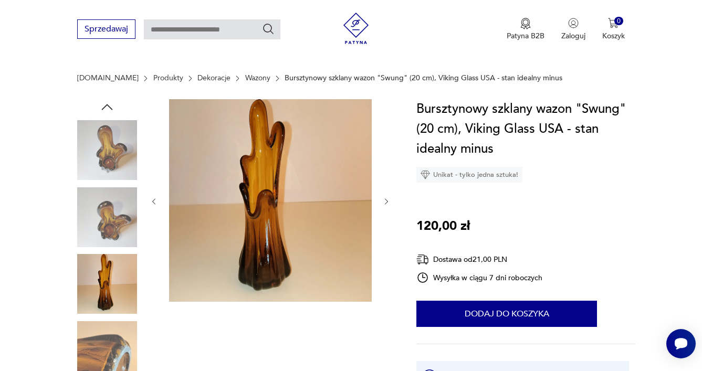
scroll to position [67, 0]
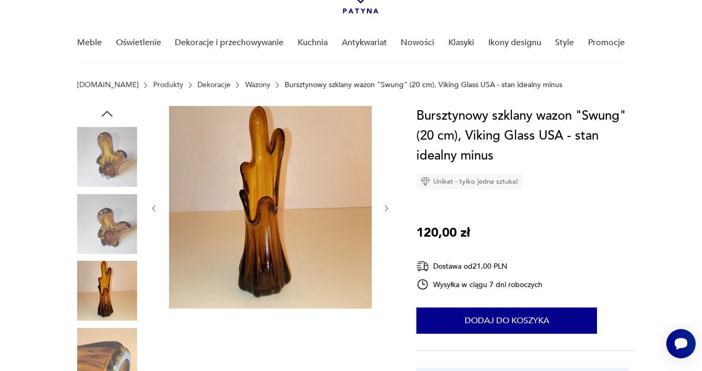
click at [107, 140] on img at bounding box center [107, 157] width 60 height 60
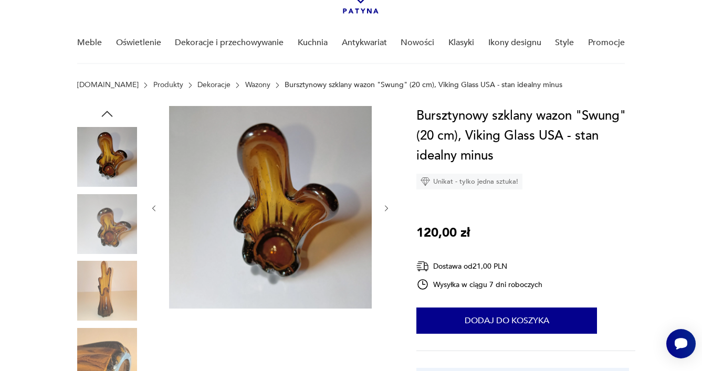
click at [105, 212] on img at bounding box center [107, 224] width 60 height 60
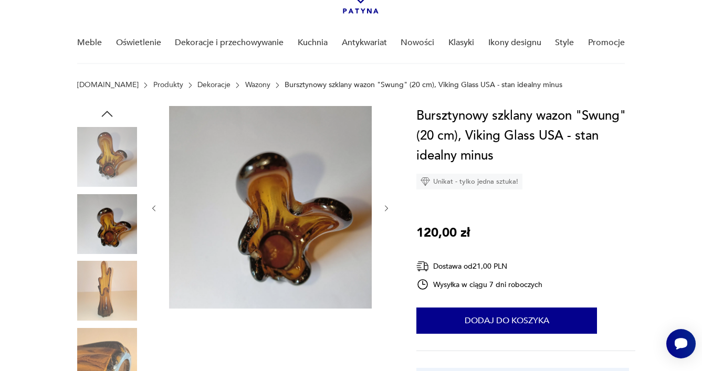
click at [97, 286] on img at bounding box center [107, 291] width 60 height 60
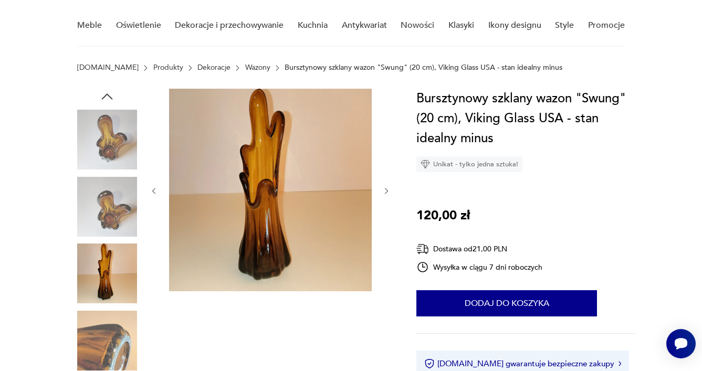
scroll to position [83, 0]
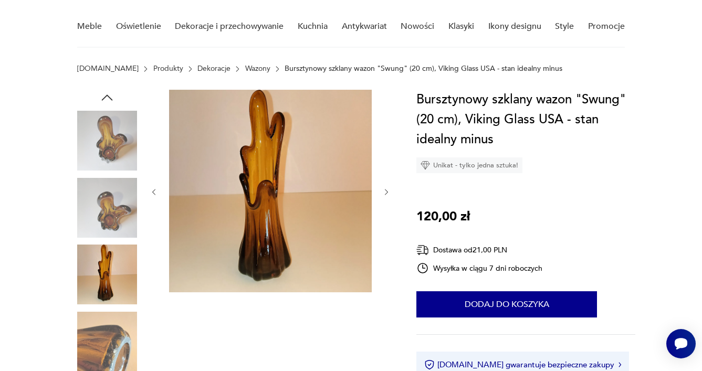
click at [385, 189] on icon "button" at bounding box center [386, 192] width 3 height 6
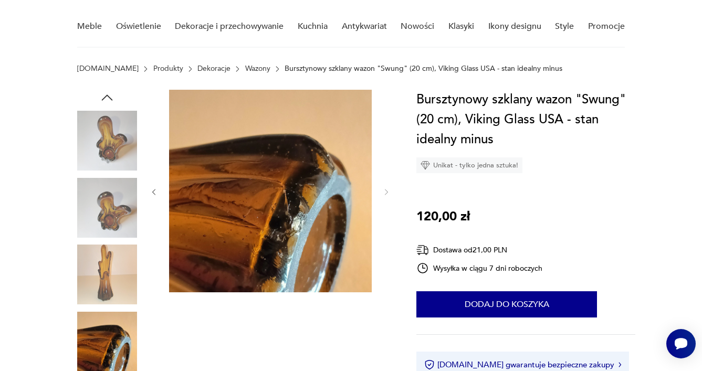
click at [101, 202] on img at bounding box center [107, 208] width 60 height 60
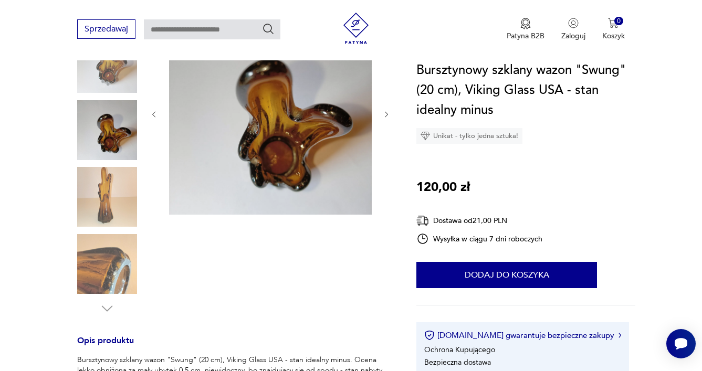
scroll to position [174, 0]
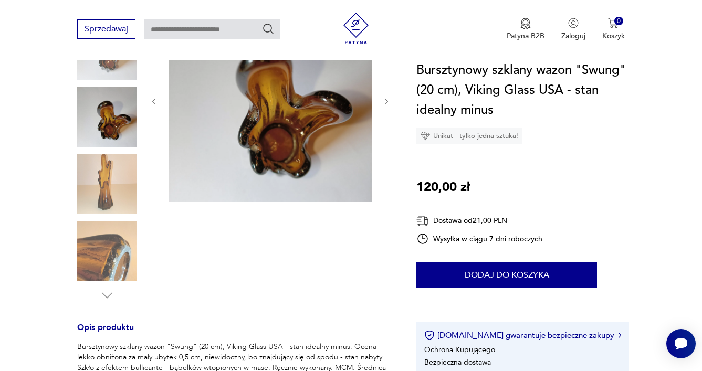
click at [103, 205] on img at bounding box center [107, 184] width 60 height 60
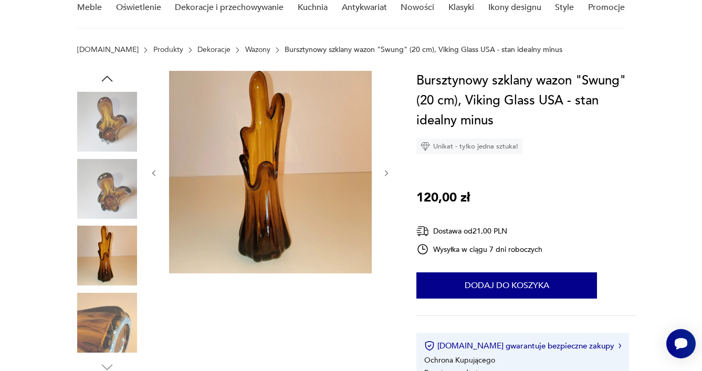
scroll to position [109, 0]
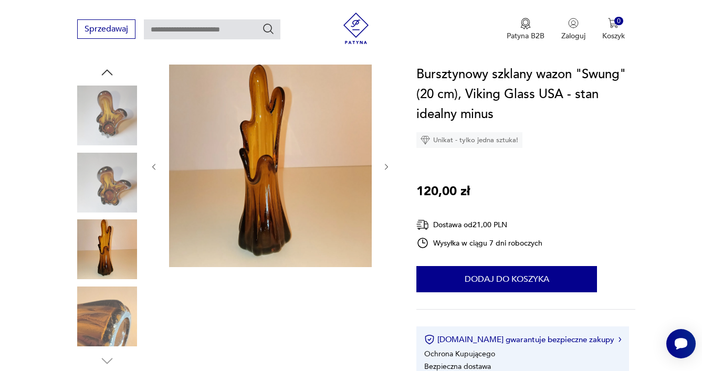
click at [388, 166] on icon "button" at bounding box center [386, 167] width 9 height 9
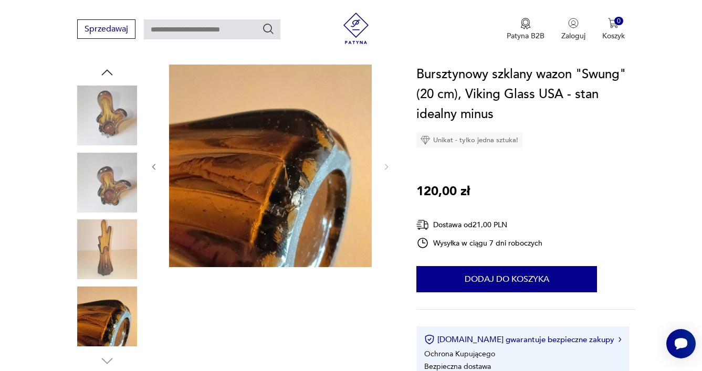
click at [104, 262] on img at bounding box center [107, 249] width 60 height 60
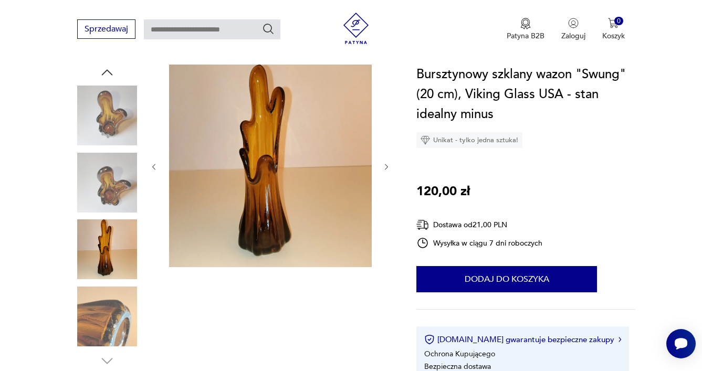
click at [103, 204] on img at bounding box center [107, 183] width 60 height 60
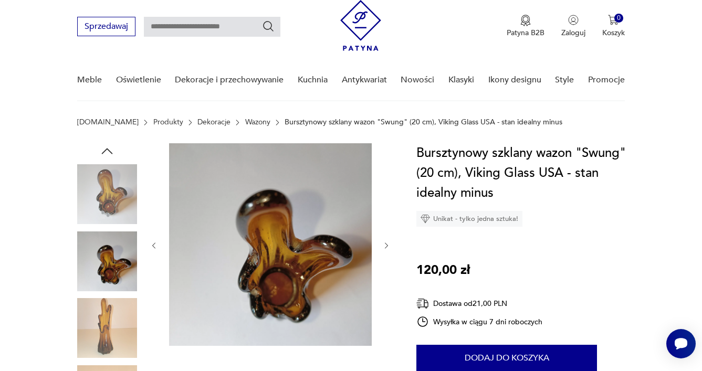
scroll to position [25, 0]
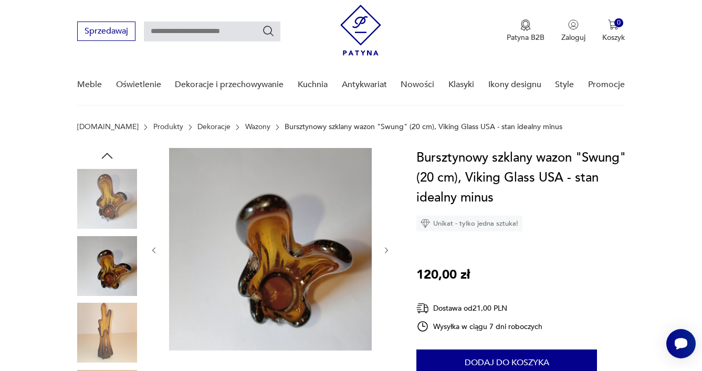
click at [104, 200] on img at bounding box center [107, 199] width 60 height 60
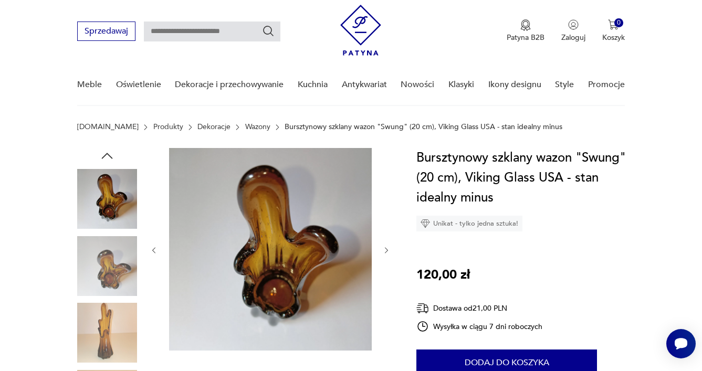
click at [104, 144] on section "[DOMAIN_NAME] Produkty Dekoracje Wazony Bursztynowy szklany wazon "Swung" (20 c…" at bounding box center [351, 135] width 702 height 25
click at [104, 151] on icon "button" at bounding box center [107, 156] width 16 height 16
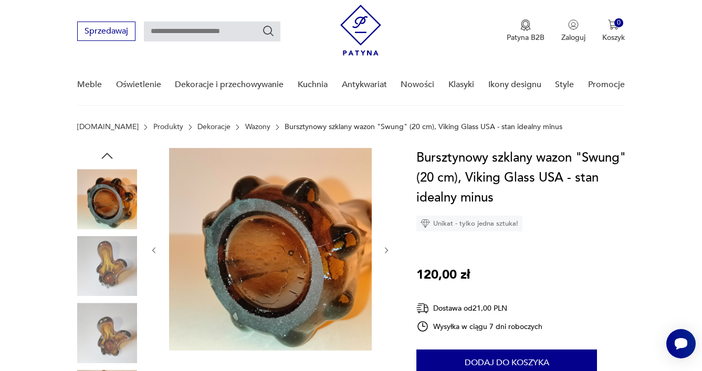
click at [104, 178] on img at bounding box center [107, 199] width 60 height 60
click at [103, 244] on img at bounding box center [107, 266] width 60 height 60
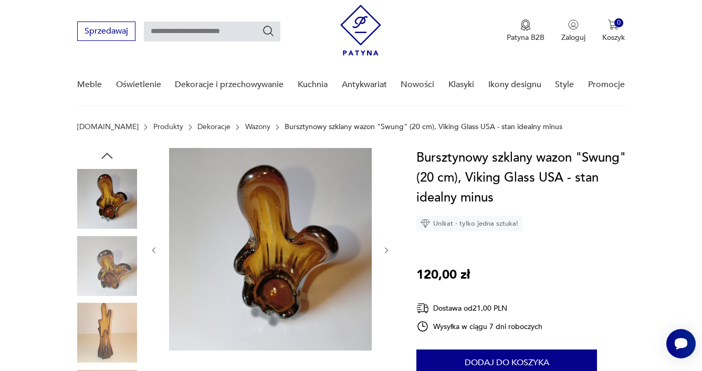
scroll to position [27, 0]
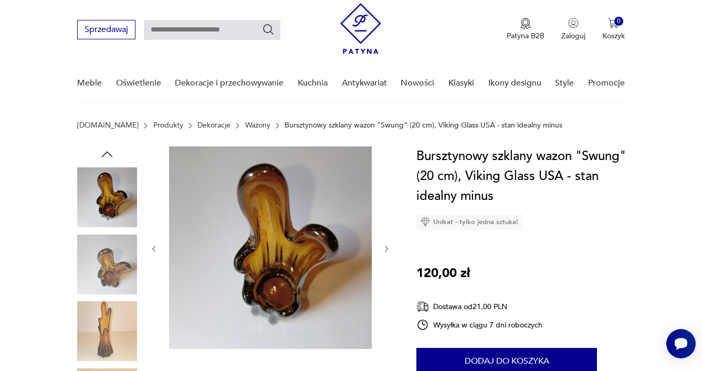
click at [83, 334] on img at bounding box center [107, 331] width 60 height 60
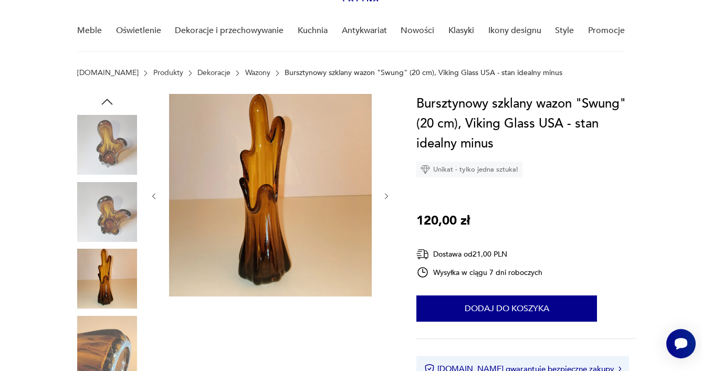
scroll to position [81, 0]
